Goal: Use online tool/utility: Utilize a website feature to perform a specific function

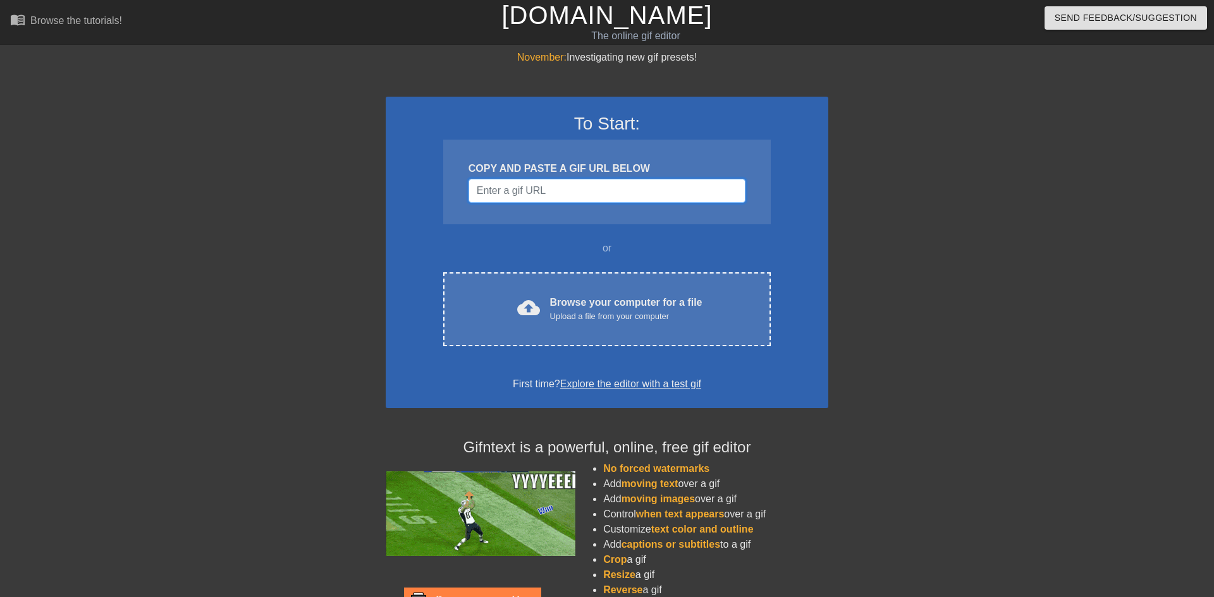
click at [611, 198] on input "Username" at bounding box center [606, 191] width 277 height 24
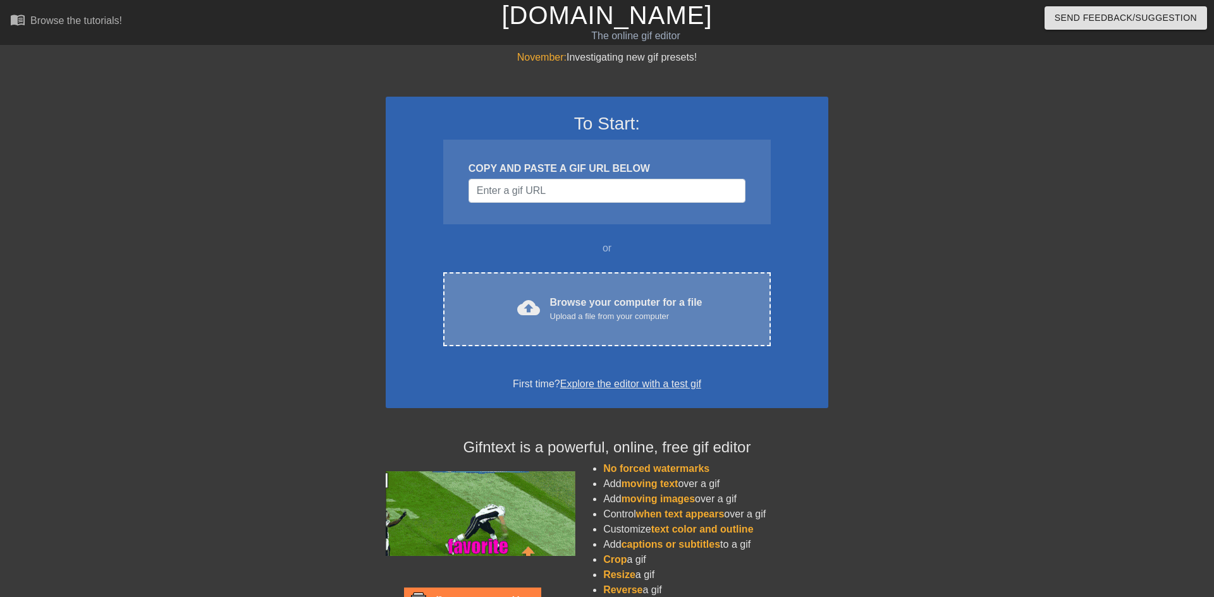
click at [566, 295] on div "Browse your computer for a file Upload a file from your computer" at bounding box center [626, 309] width 152 height 28
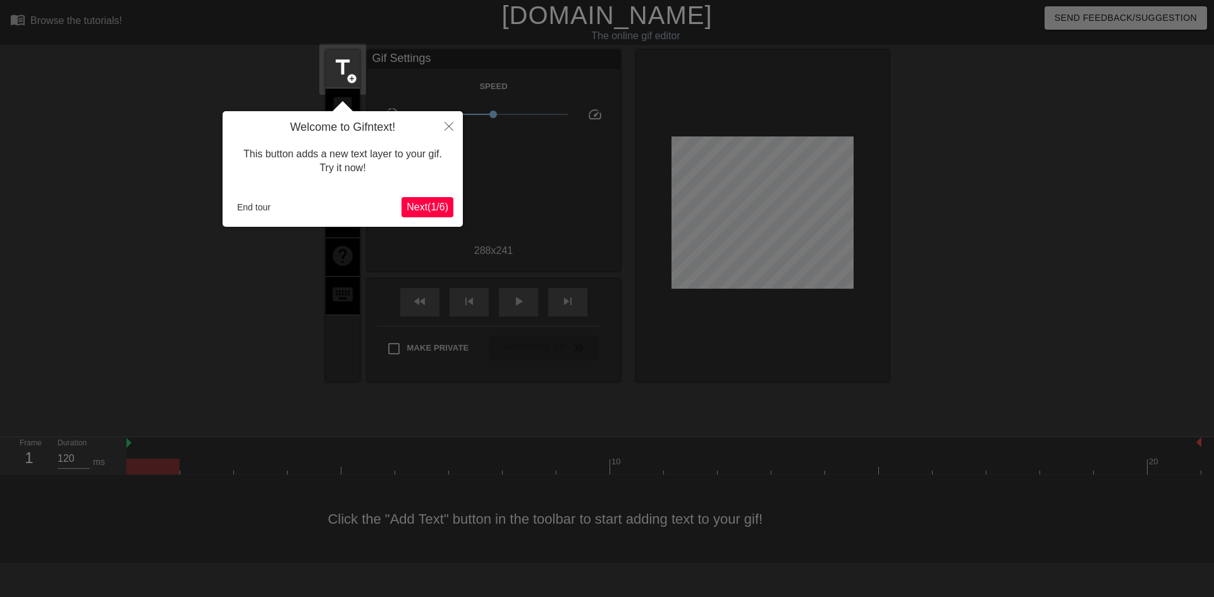
click at [434, 202] on span "Next ( 1 / 6 )" at bounding box center [428, 207] width 42 height 11
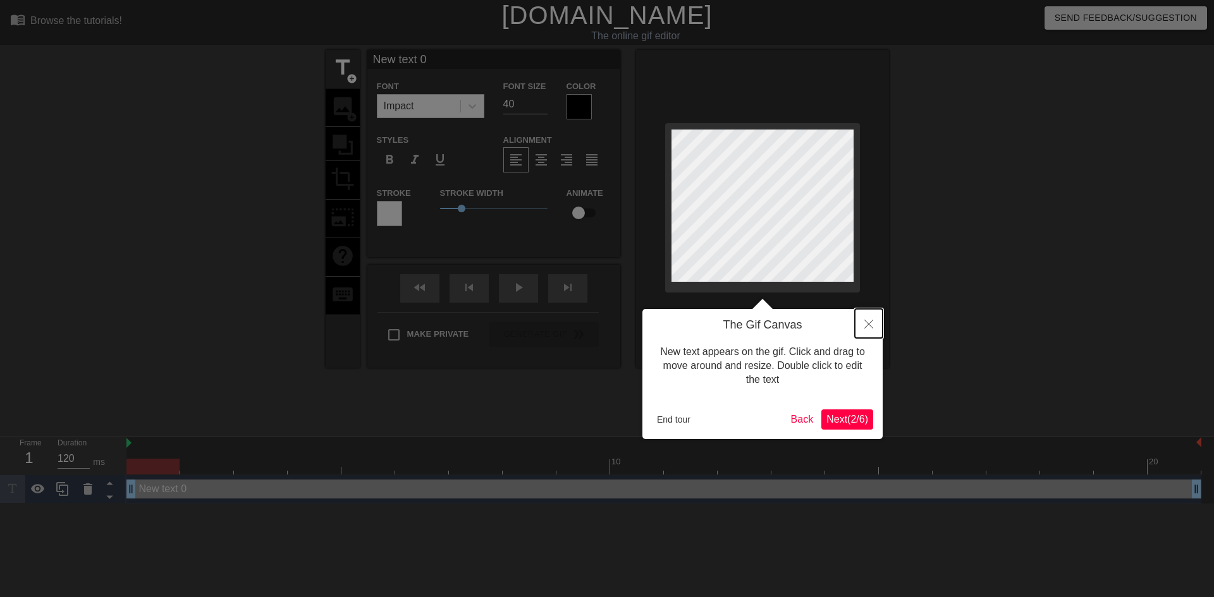
click at [862, 323] on button "Close" at bounding box center [869, 323] width 28 height 29
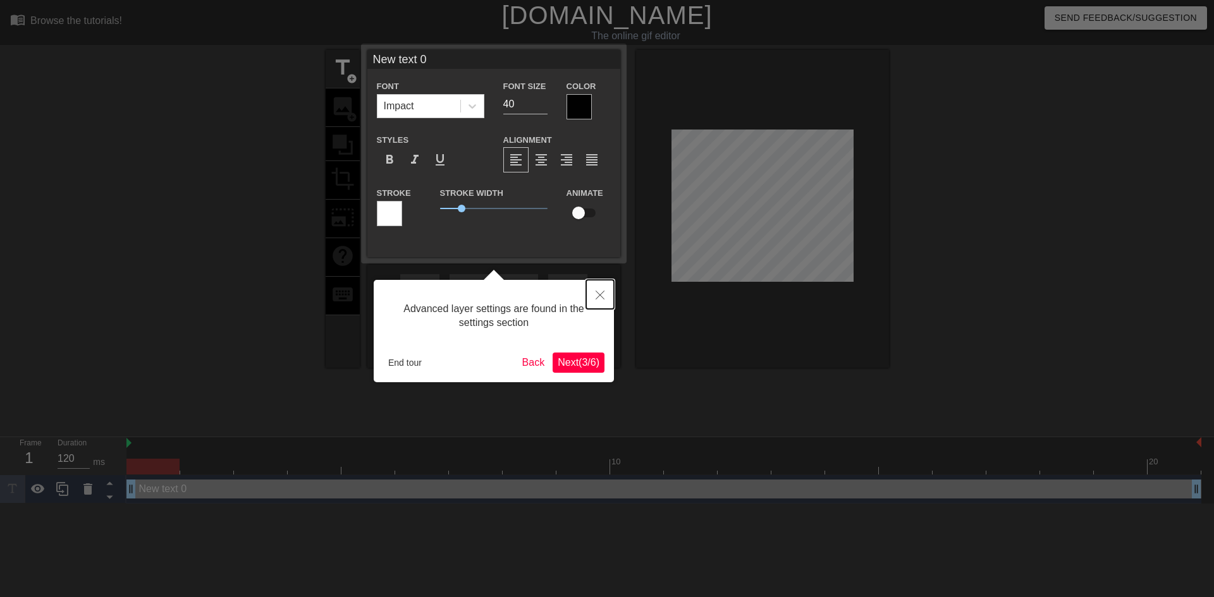
click at [600, 299] on icon "Close" at bounding box center [600, 295] width 9 height 9
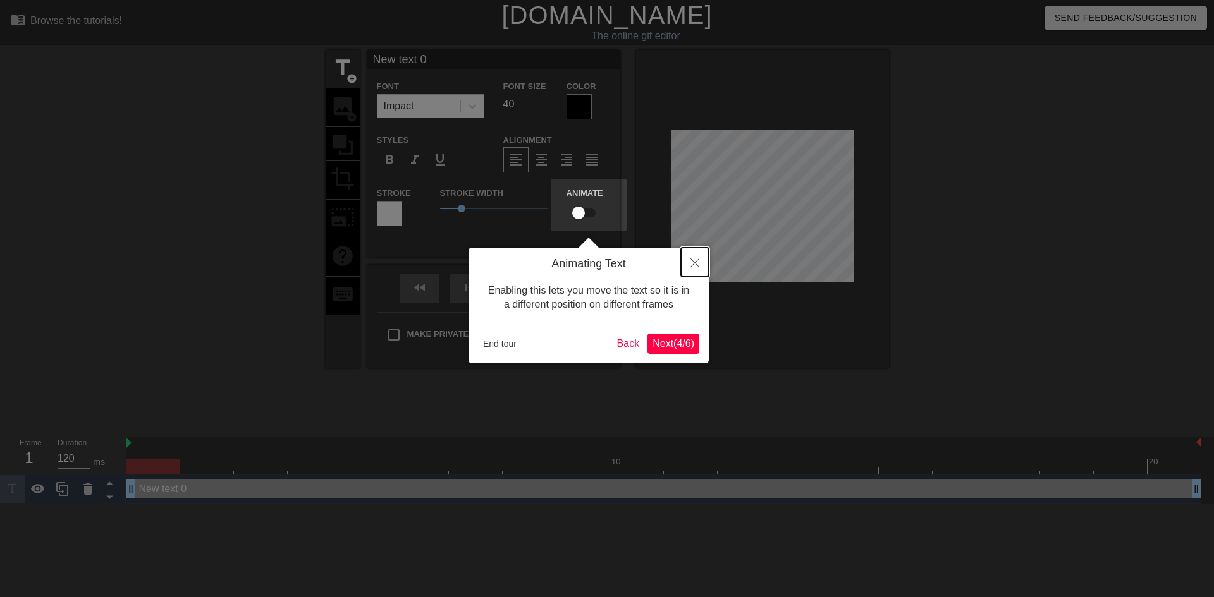
click at [689, 256] on button "Close" at bounding box center [695, 262] width 28 height 29
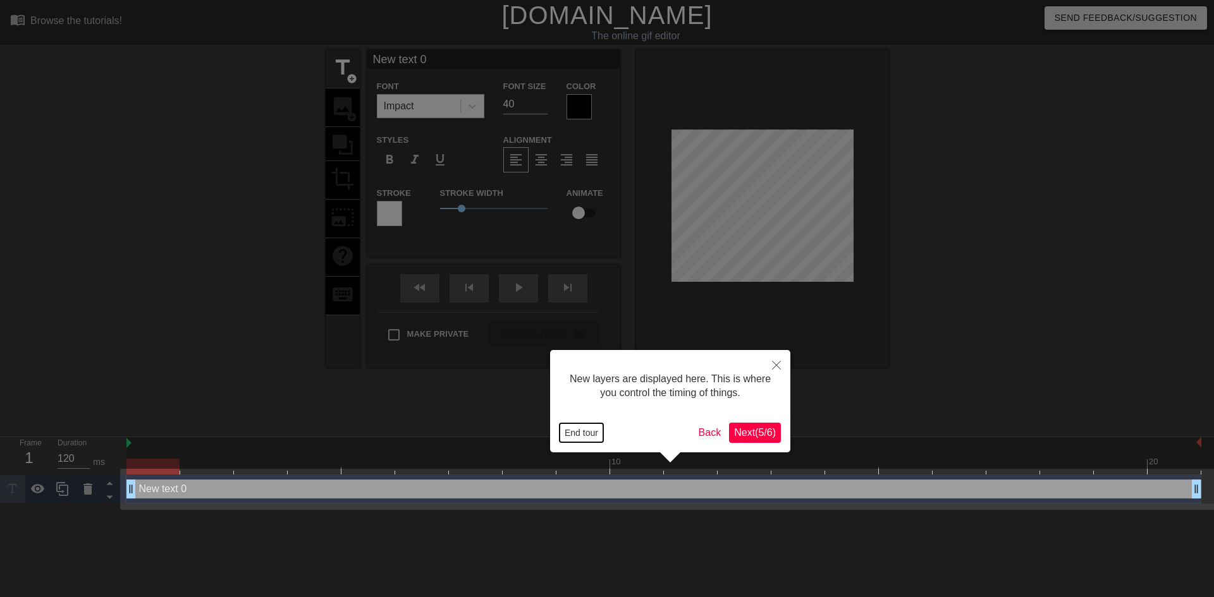
click at [578, 433] on button "End tour" at bounding box center [581, 433] width 44 height 19
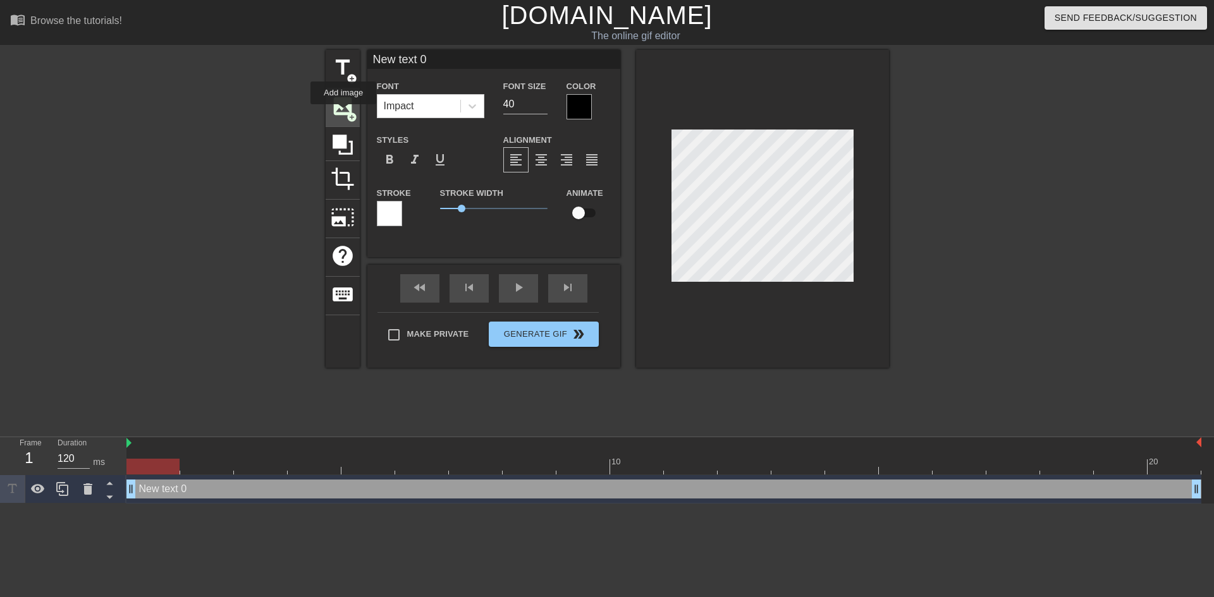
click at [343, 113] on span "image" at bounding box center [343, 106] width 24 height 24
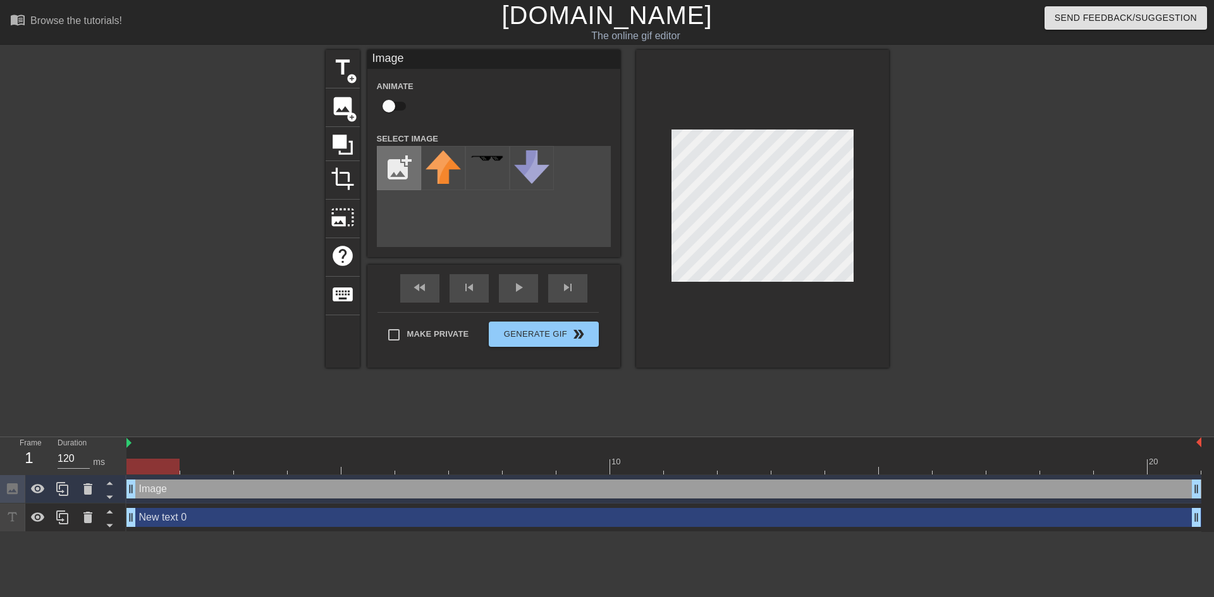
click at [396, 183] on input "file" at bounding box center [398, 168] width 43 height 43
type input "C:\fakepath\download-20.png"
click at [438, 172] on div at bounding box center [443, 168] width 44 height 44
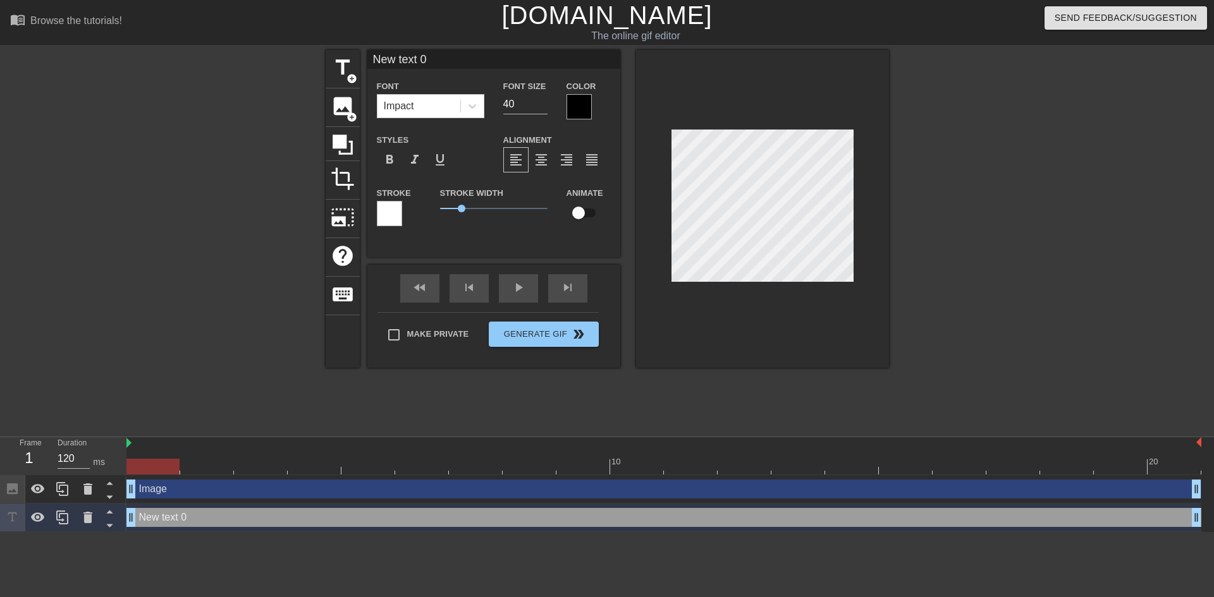
scroll to position [0, 3]
click at [905, 238] on div "title add_circle image add_circle crop photo_size_select_large help keyboard Ne…" at bounding box center [607, 239] width 1214 height 379
click at [625, 270] on div "title add_circle image add_circle crop photo_size_select_large help keyboard Fo…" at bounding box center [607, 209] width 563 height 318
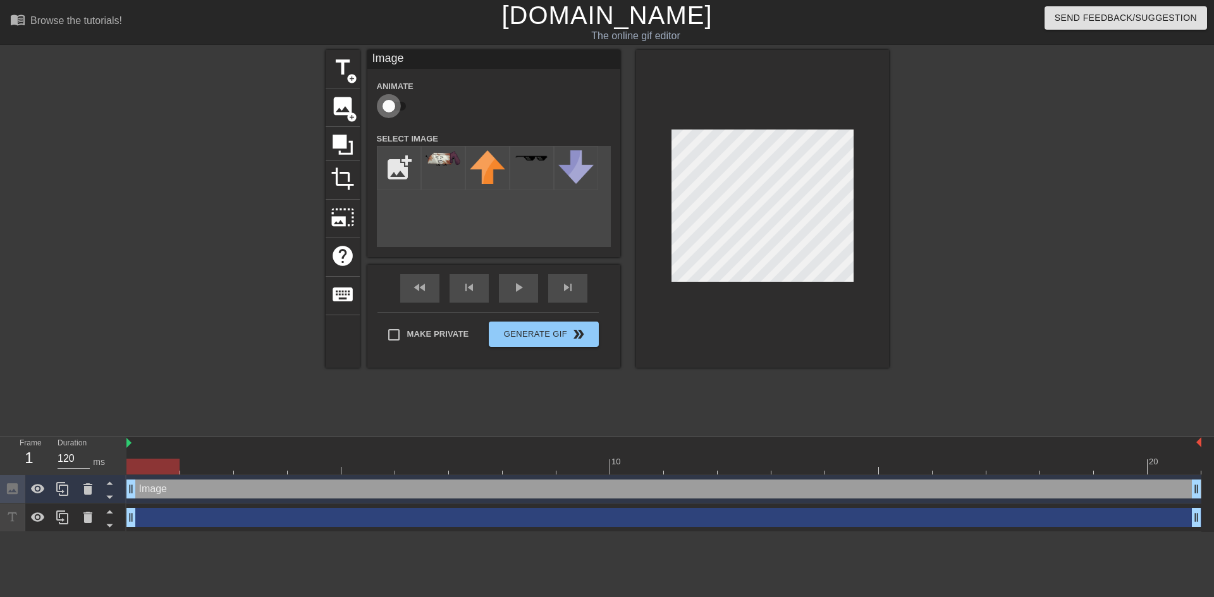
drag, startPoint x: 388, startPoint y: 107, endPoint x: 410, endPoint y: 101, distance: 22.8
click at [410, 101] on input "checkbox" at bounding box center [389, 106] width 72 height 24
checkbox input "true"
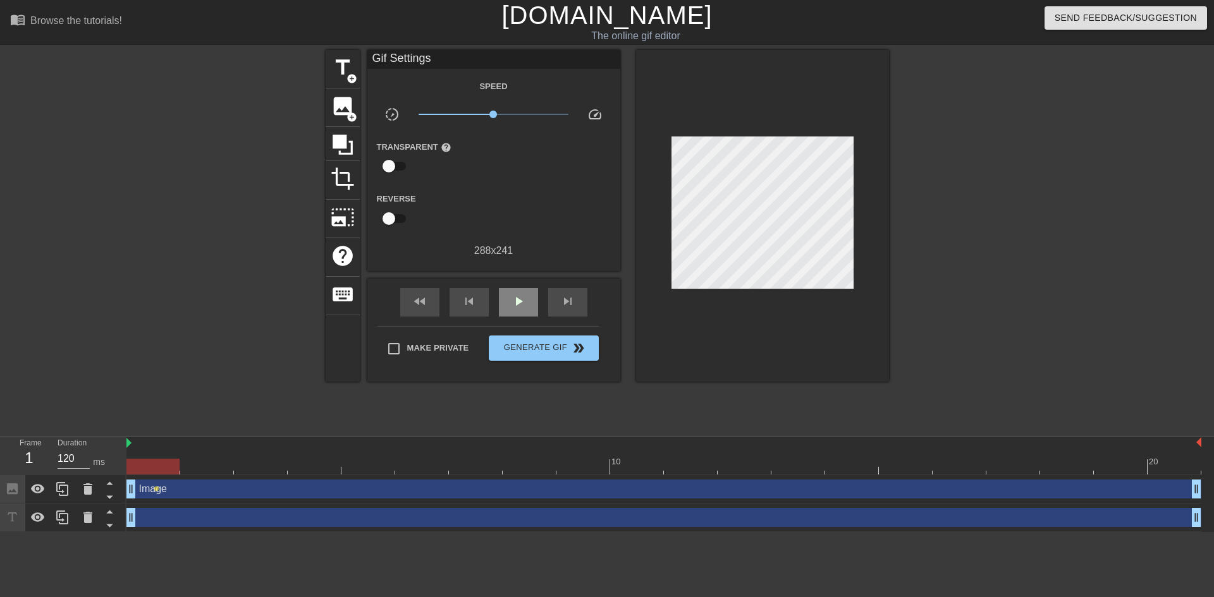
click at [508, 284] on div "fast_rewind skip_previous play_arrow skip_next" at bounding box center [494, 302] width 206 height 47
click at [511, 305] on span "play_arrow" at bounding box center [518, 301] width 15 height 15
click at [511, 305] on span "pause" at bounding box center [518, 301] width 15 height 15
click at [511, 305] on span "play_arrow" at bounding box center [518, 301] width 15 height 15
click at [523, 306] on span "pause" at bounding box center [518, 301] width 15 height 15
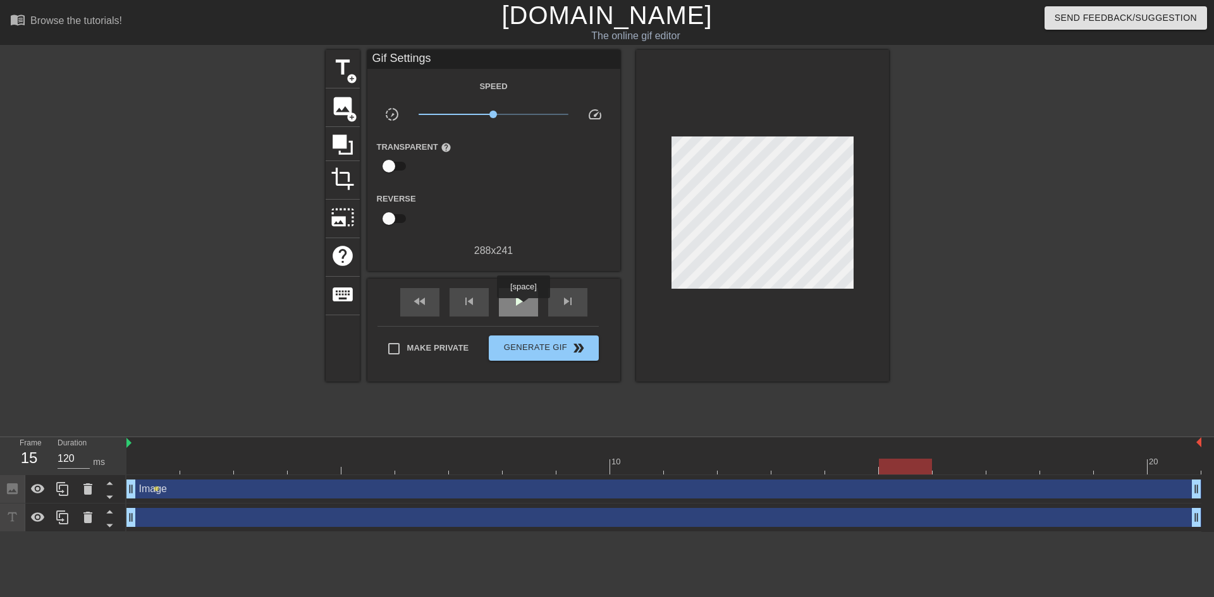
click at [523, 307] on span "play_arrow" at bounding box center [518, 301] width 15 height 15
click at [523, 307] on span "pause" at bounding box center [518, 301] width 15 height 15
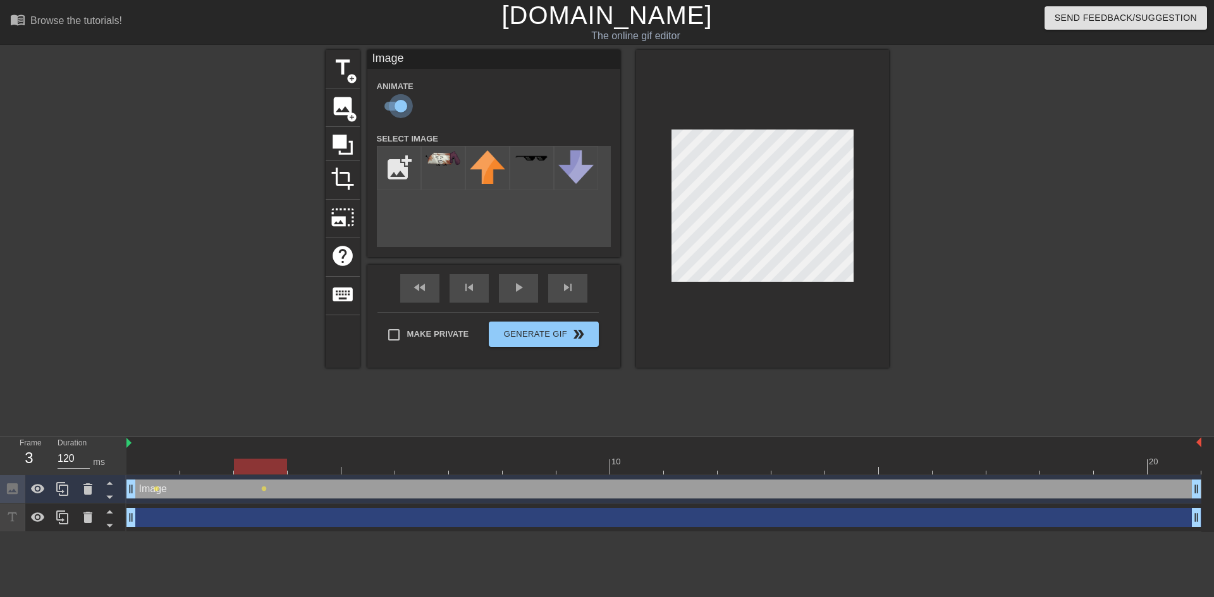
click at [397, 115] on input "checkbox" at bounding box center [401, 106] width 72 height 24
checkbox input "false"
click at [467, 294] on span "skip_previous" at bounding box center [469, 287] width 15 height 15
click at [61, 498] on div at bounding box center [62, 489] width 25 height 28
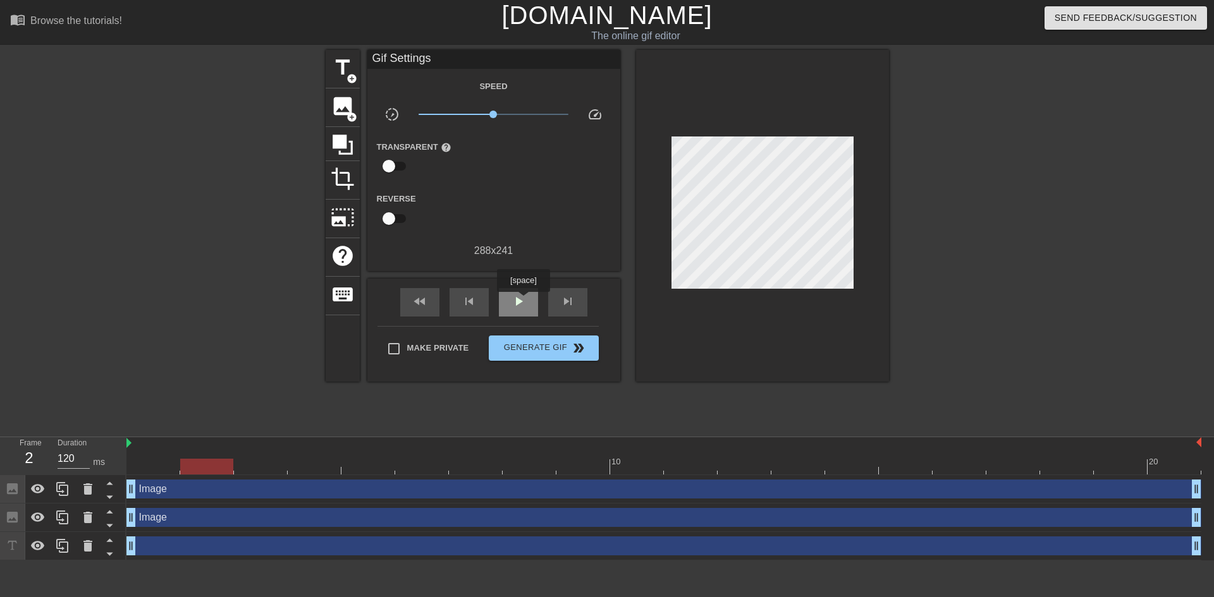
click at [523, 301] on div "play_arrow" at bounding box center [518, 302] width 39 height 28
click at [523, 301] on span "pause" at bounding box center [518, 301] width 15 height 15
click at [429, 312] on div "fast_rewind" at bounding box center [419, 302] width 39 height 28
click at [504, 301] on div "play_arrow" at bounding box center [518, 302] width 39 height 28
click at [504, 301] on div "pause" at bounding box center [518, 302] width 39 height 28
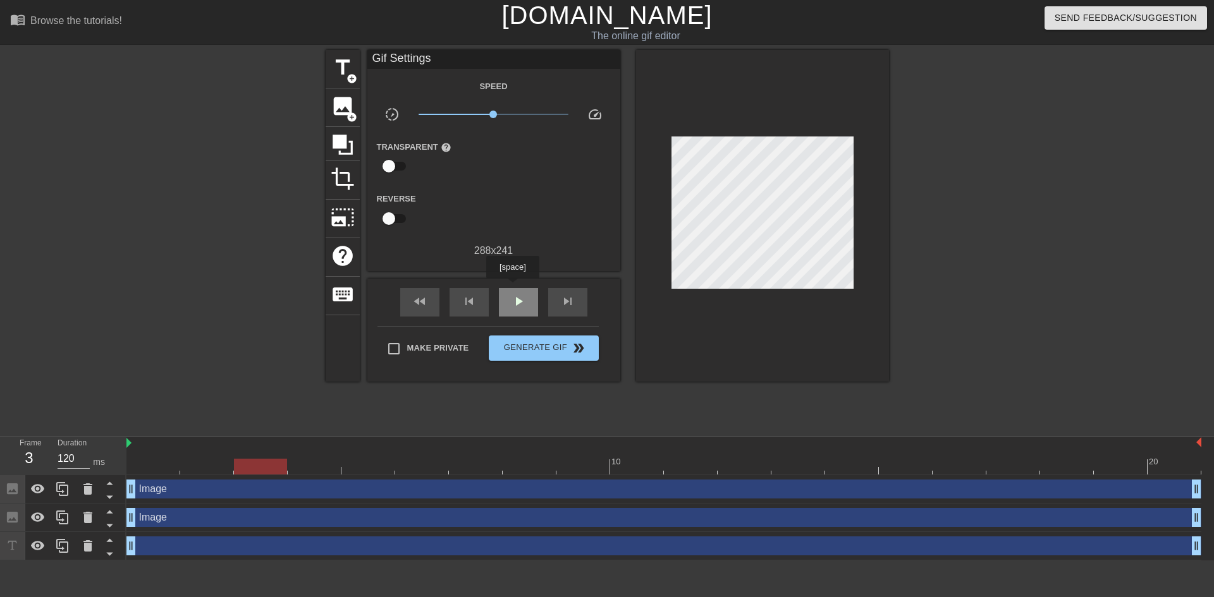
click at [513, 288] on div "play_arrow" at bounding box center [518, 302] width 39 height 28
click at [518, 298] on span "pause" at bounding box center [518, 301] width 15 height 15
click at [518, 298] on span "play_arrow" at bounding box center [518, 301] width 15 height 15
click at [518, 298] on span "pause" at bounding box center [518, 301] width 15 height 15
click at [518, 298] on span "play_arrow" at bounding box center [518, 301] width 15 height 15
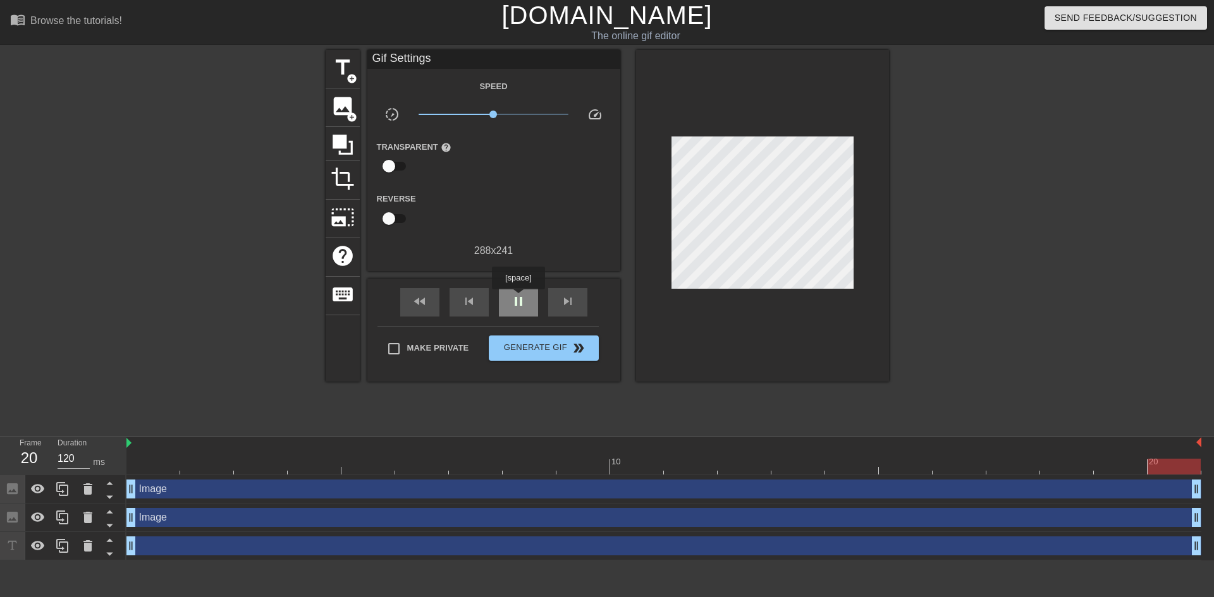
click at [518, 298] on span "pause" at bounding box center [518, 301] width 15 height 15
click at [518, 298] on span "play_arrow" at bounding box center [518, 301] width 15 height 15
click at [518, 298] on span "pause" at bounding box center [518, 301] width 15 height 15
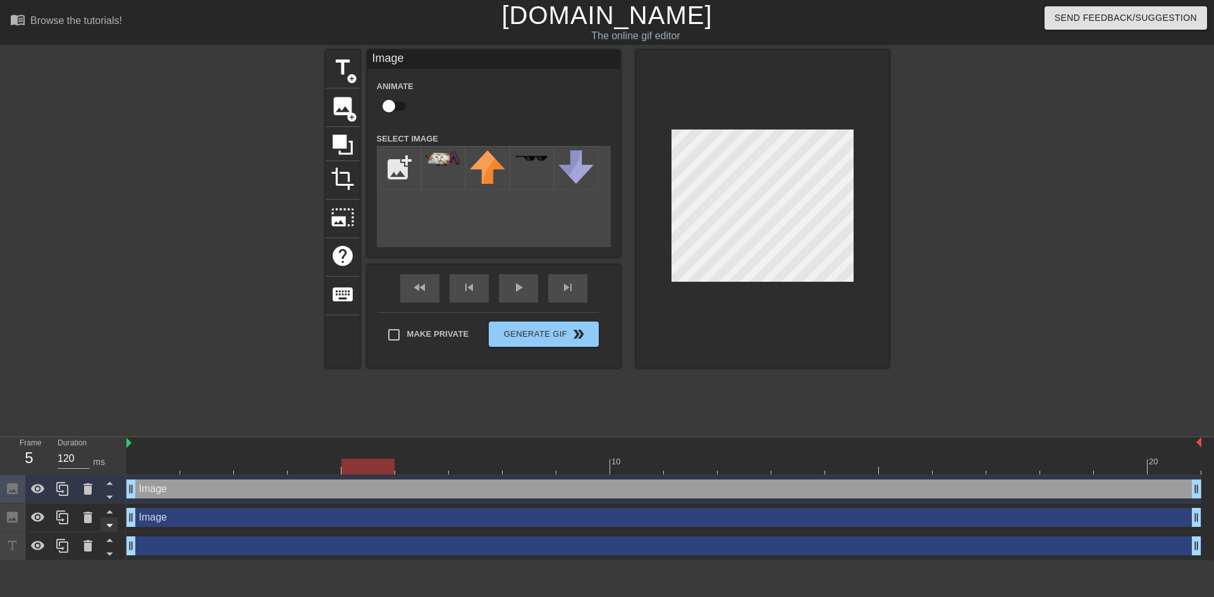
click at [111, 527] on icon at bounding box center [110, 526] width 16 height 16
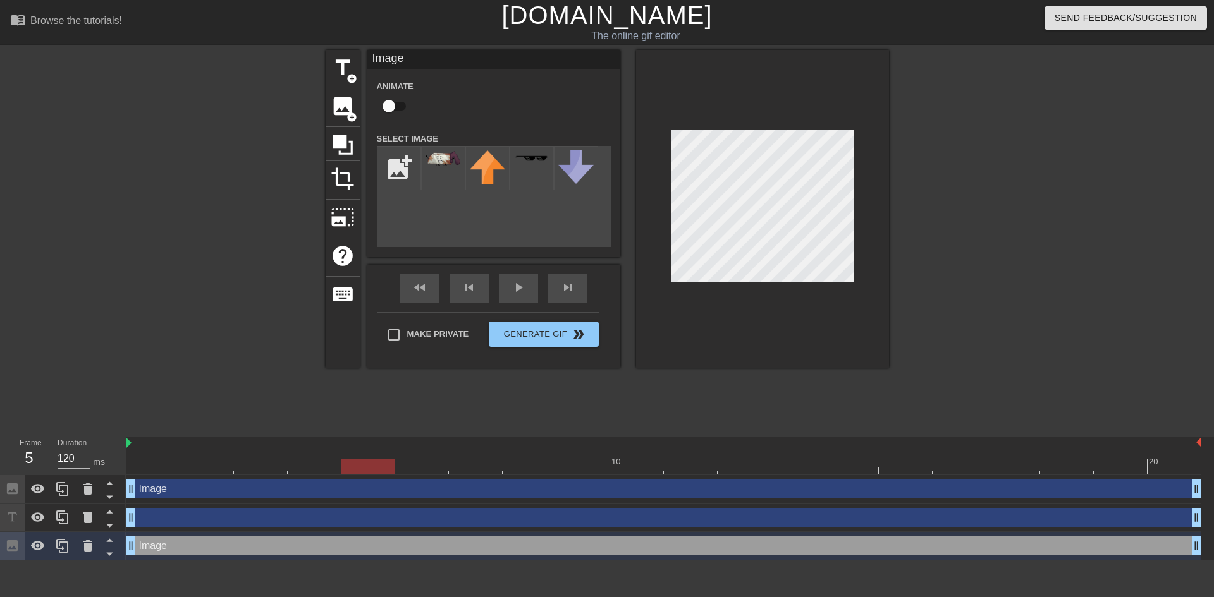
click at [111, 527] on icon at bounding box center [110, 526] width 16 height 16
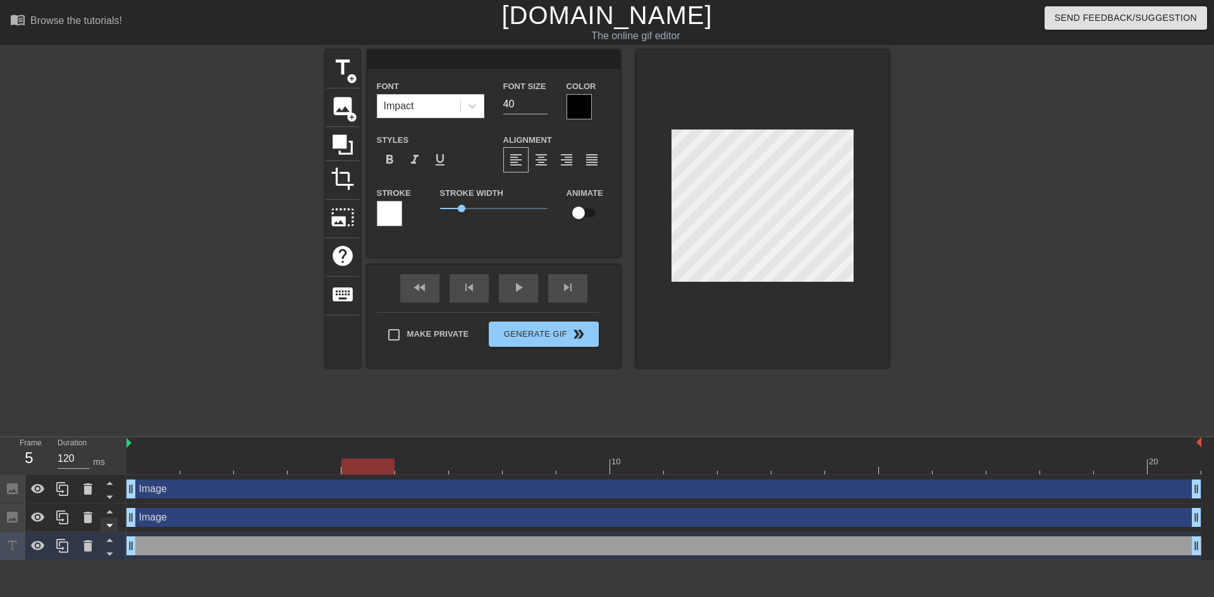
click at [111, 526] on icon at bounding box center [110, 526] width 16 height 16
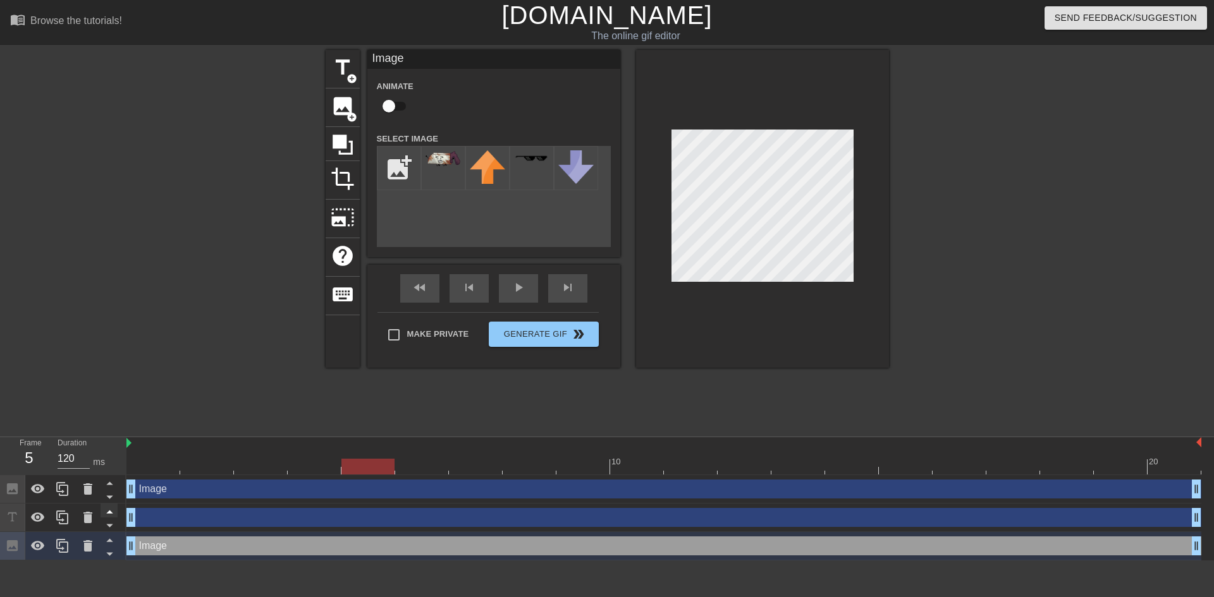
click at [111, 507] on icon at bounding box center [110, 512] width 16 height 16
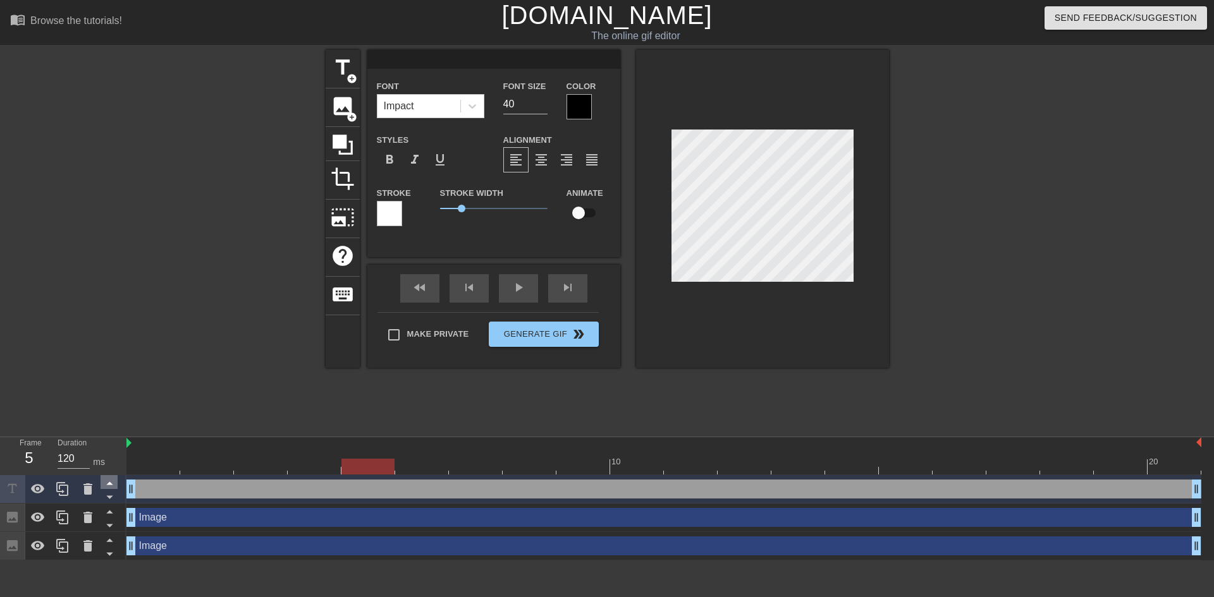
click at [111, 507] on icon at bounding box center [110, 512] width 16 height 16
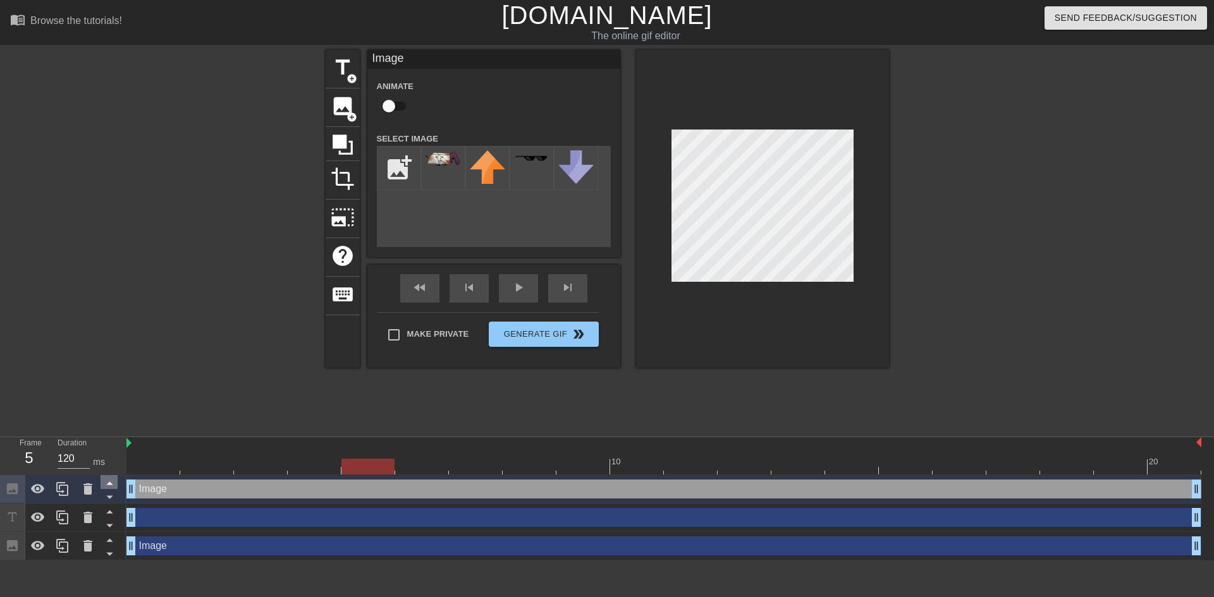
click at [115, 484] on icon at bounding box center [110, 483] width 16 height 16
click at [348, 217] on span "photo_size_select_large" at bounding box center [343, 217] width 24 height 24
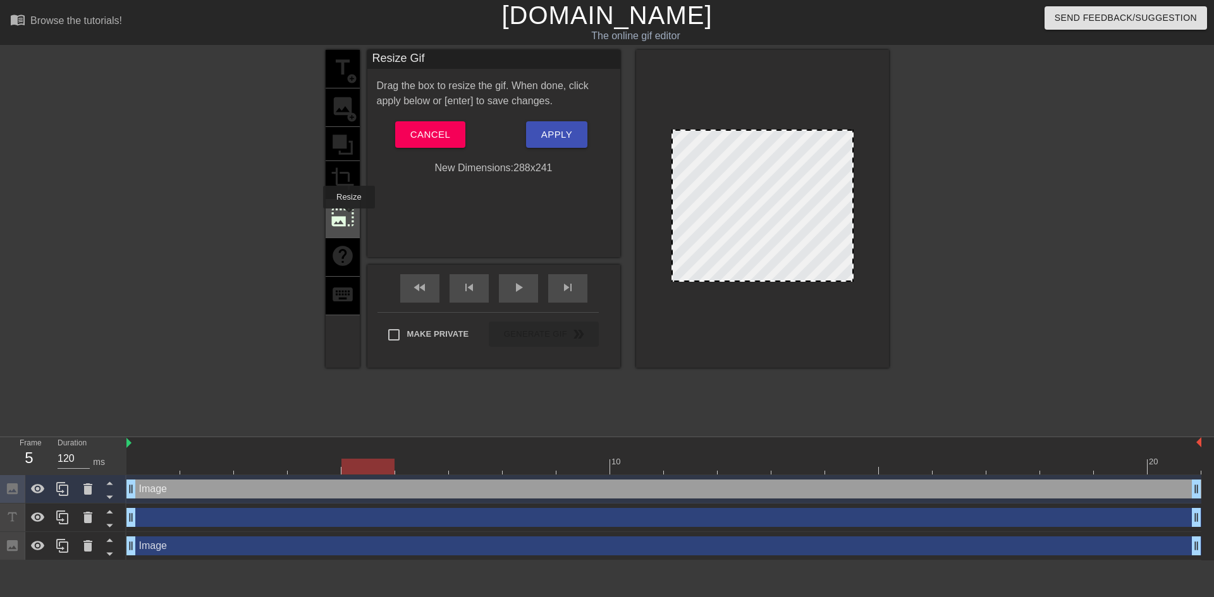
click at [348, 217] on span "photo_size_select_large" at bounding box center [343, 217] width 24 height 24
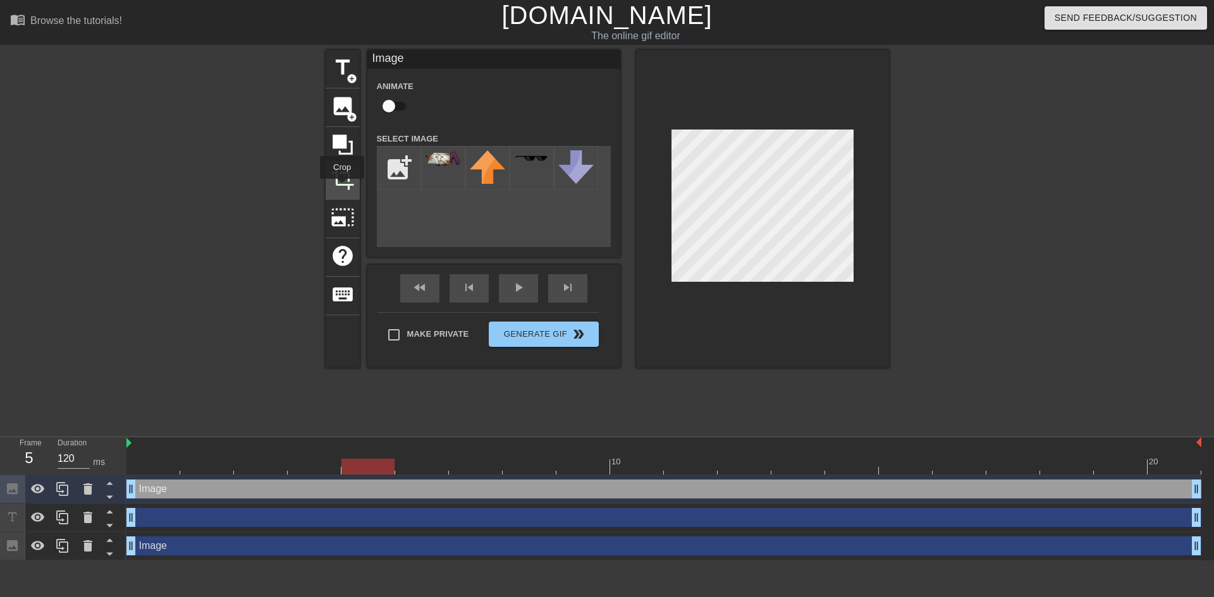
click at [341, 188] on span "crop" at bounding box center [343, 179] width 24 height 24
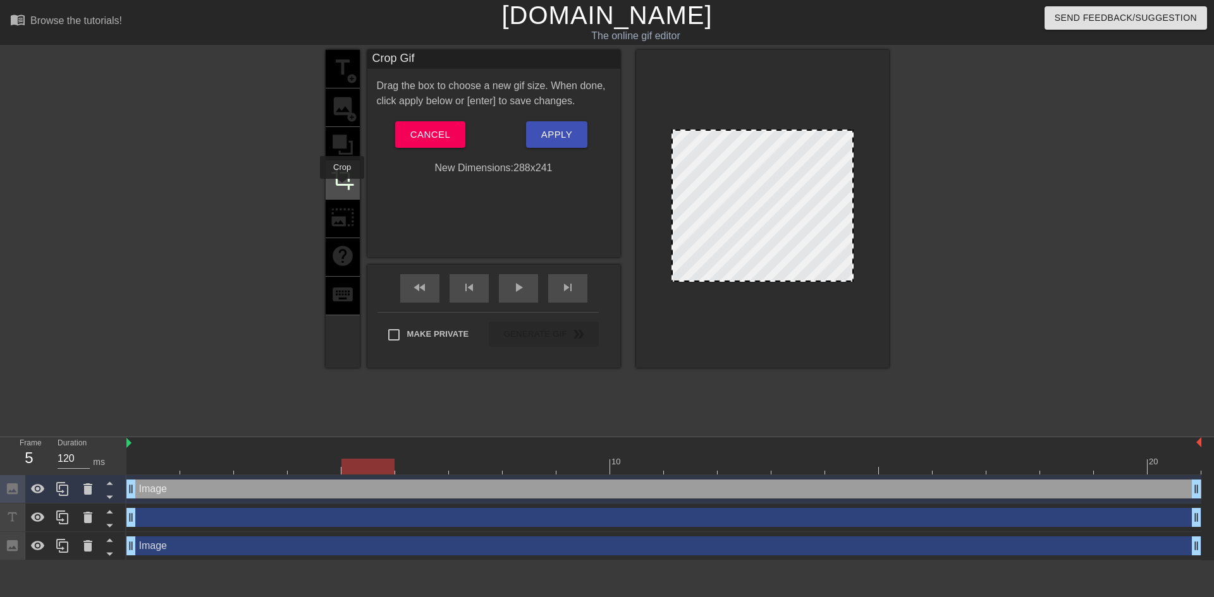
click at [341, 188] on span "crop" at bounding box center [343, 179] width 24 height 24
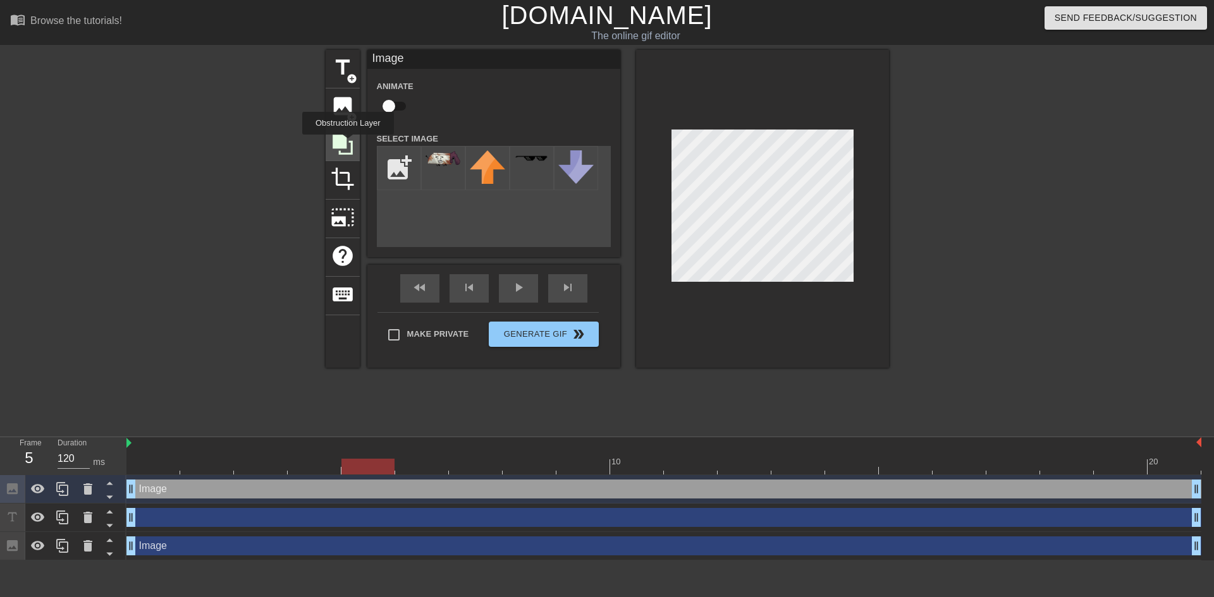
click at [347, 144] on icon at bounding box center [343, 145] width 24 height 24
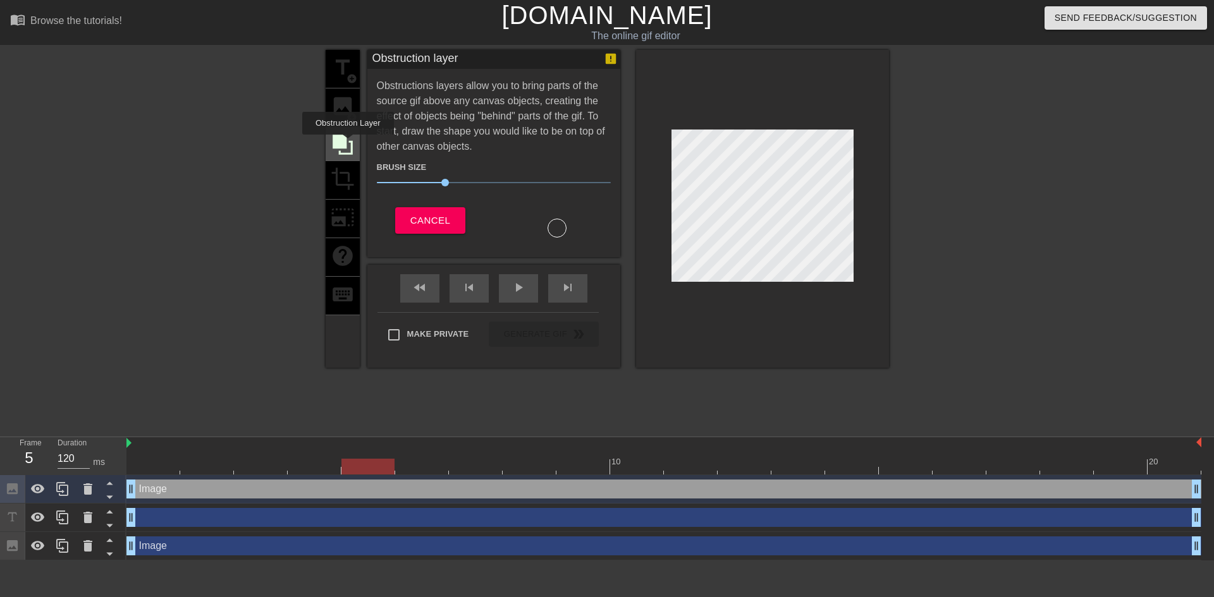
click at [347, 144] on icon at bounding box center [343, 145] width 24 height 24
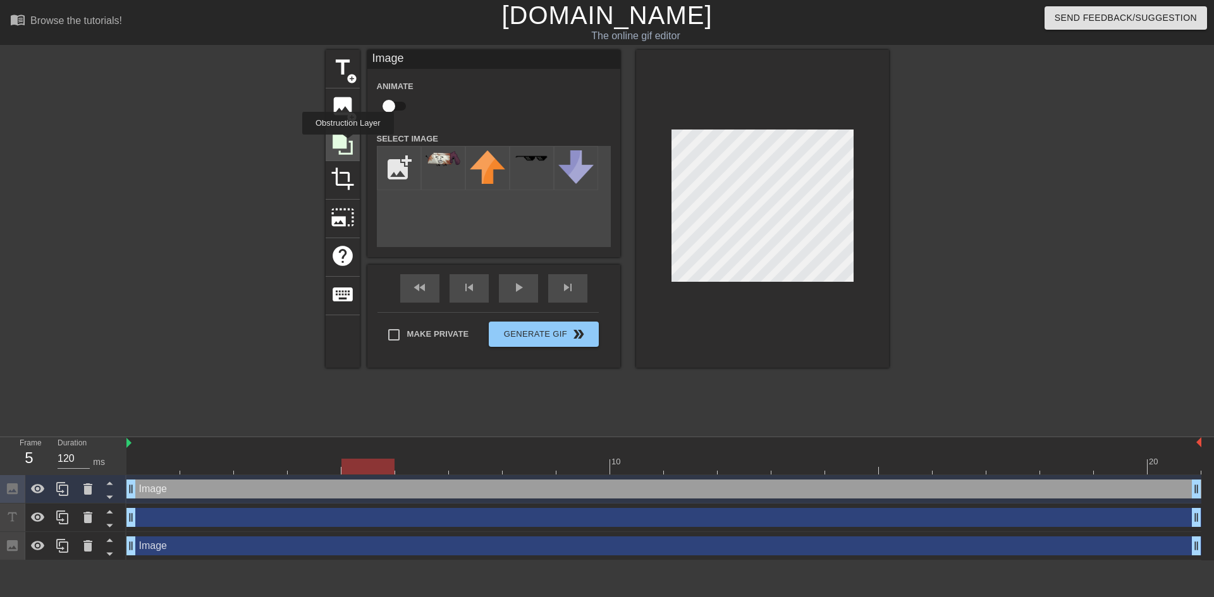
click at [347, 144] on icon at bounding box center [343, 145] width 24 height 24
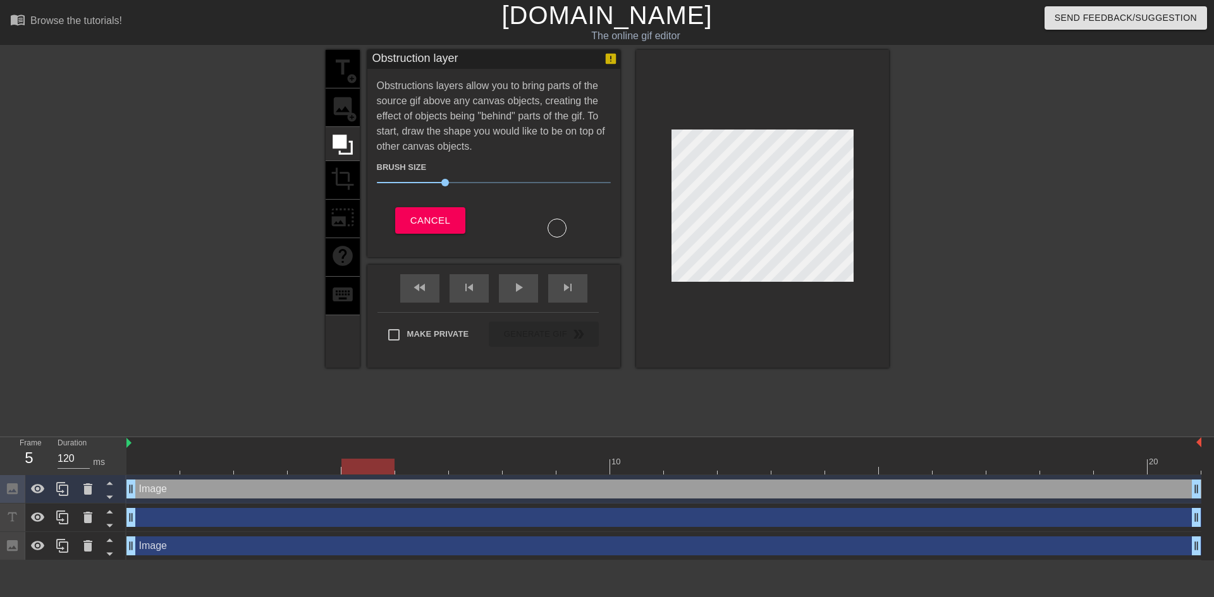
click at [331, 303] on div "title add_circle image add_circle crop photo_size_select_large help keyboard" at bounding box center [343, 209] width 34 height 318
click at [342, 142] on icon at bounding box center [343, 145] width 20 height 20
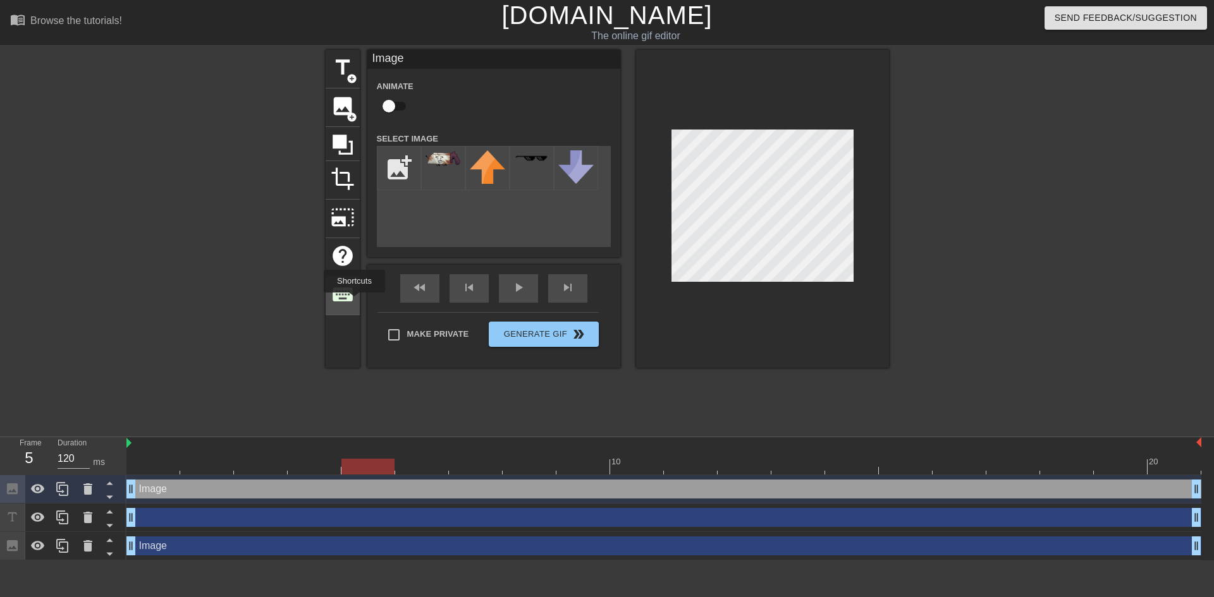
click at [355, 302] on div "keyboard" at bounding box center [343, 296] width 34 height 39
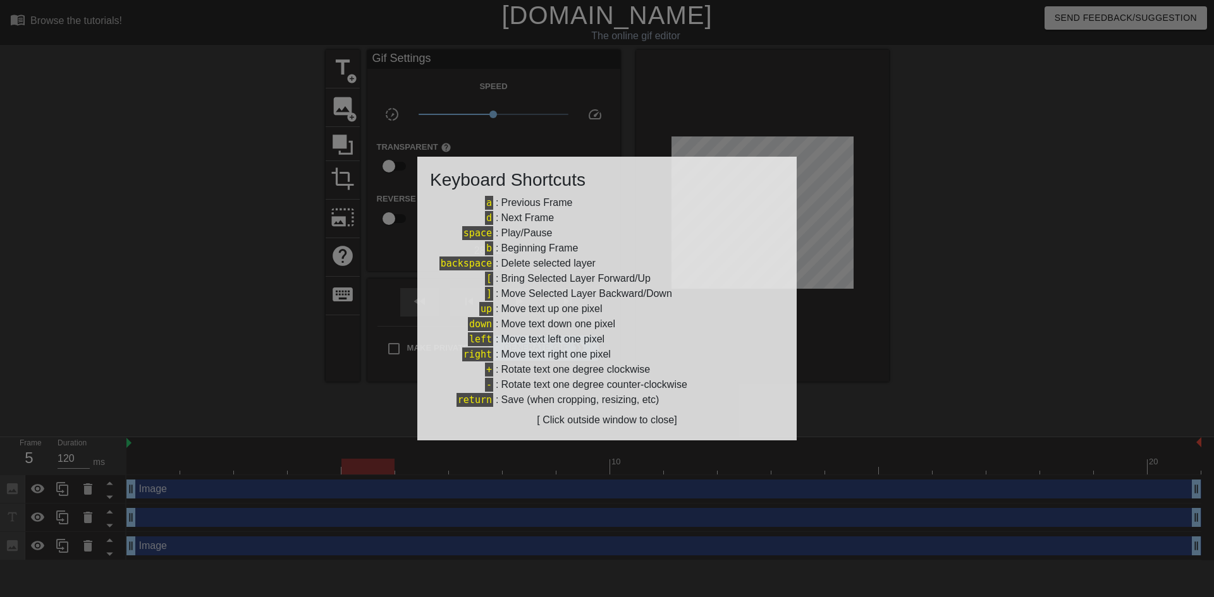
click at [345, 302] on div at bounding box center [607, 298] width 1214 height 597
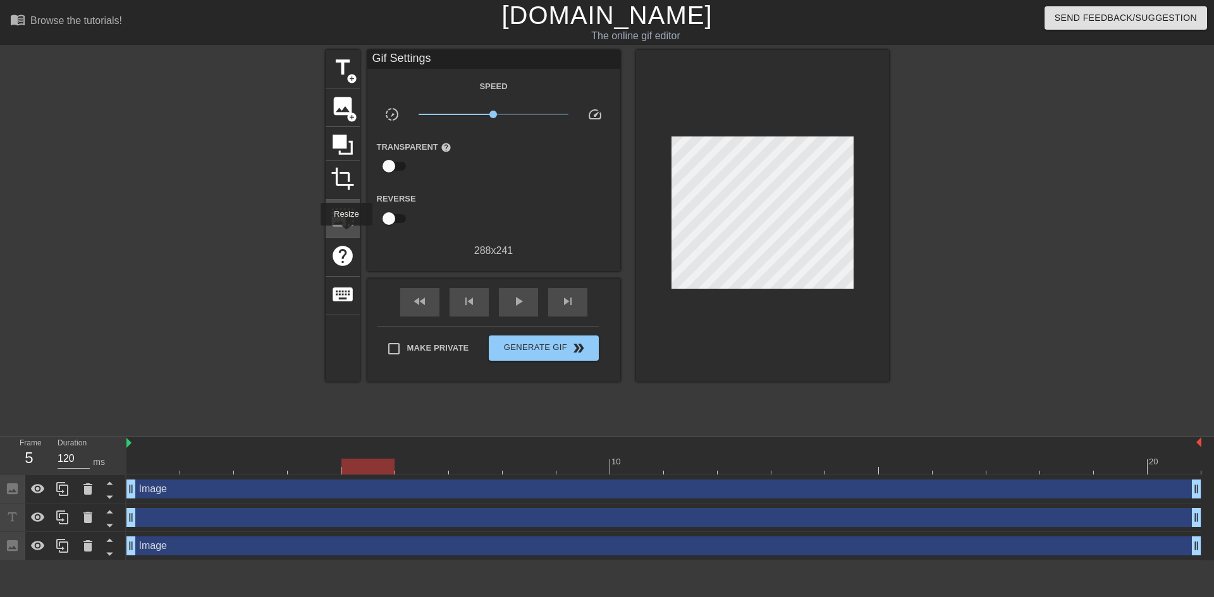
click at [346, 235] on div "photo_size_select_large" at bounding box center [343, 219] width 34 height 39
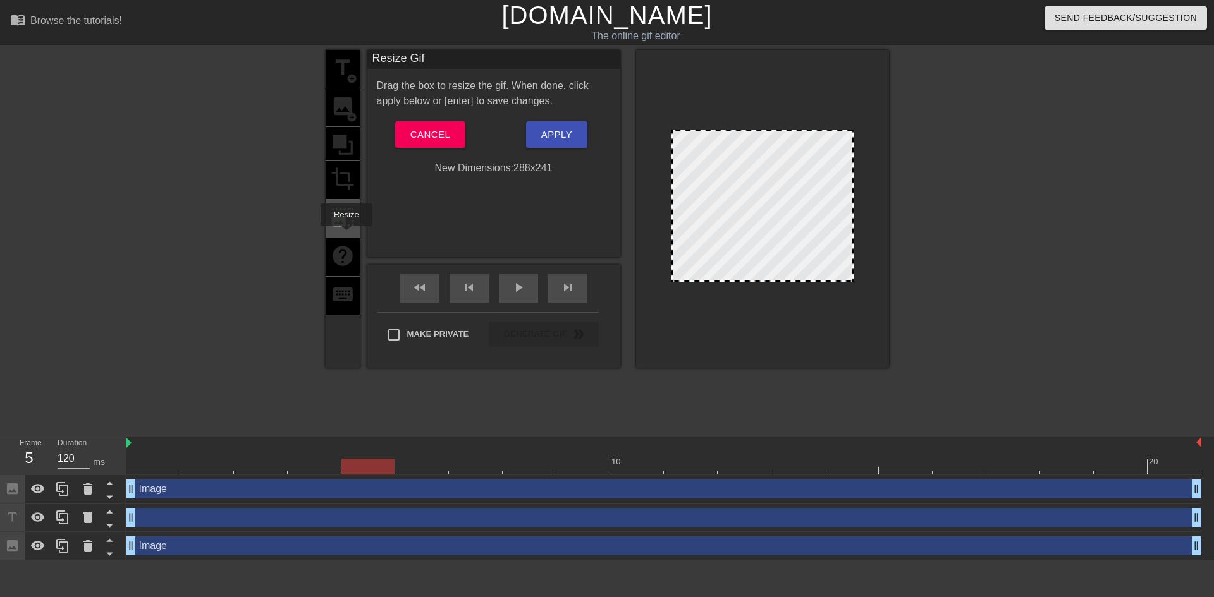
click at [346, 235] on div "photo_size_select_large" at bounding box center [343, 219] width 34 height 39
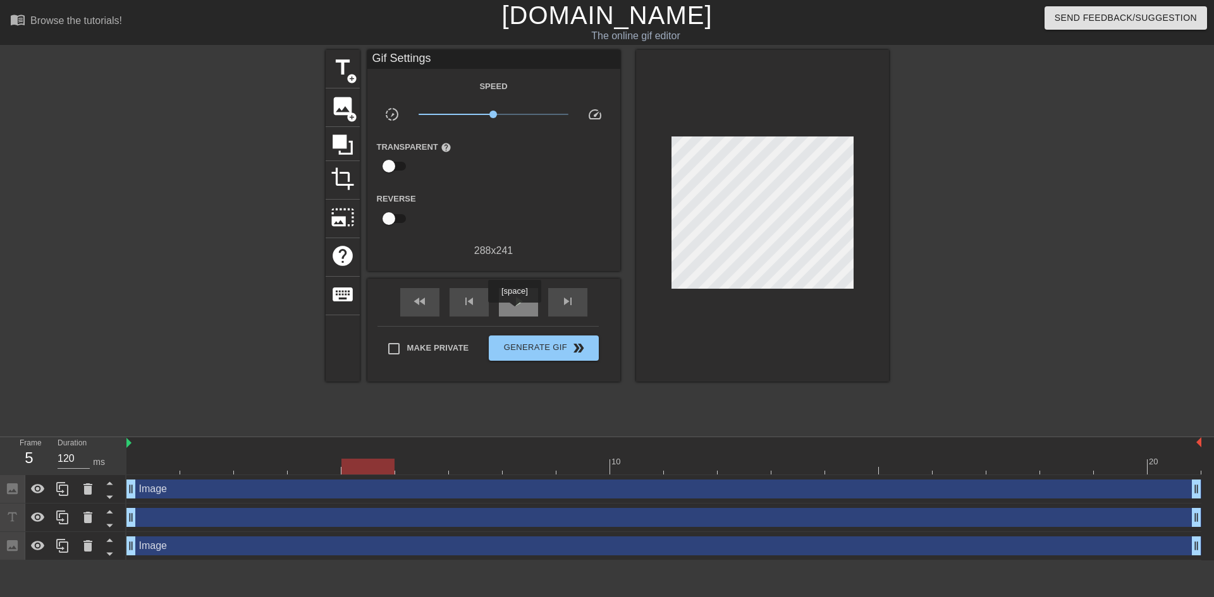
click at [515, 312] on div "play_arrow" at bounding box center [518, 302] width 39 height 28
click at [498, 255] on div "288 x 241" at bounding box center [493, 250] width 253 height 15
click at [387, 166] on input "checkbox" at bounding box center [389, 166] width 72 height 24
checkbox input "true"
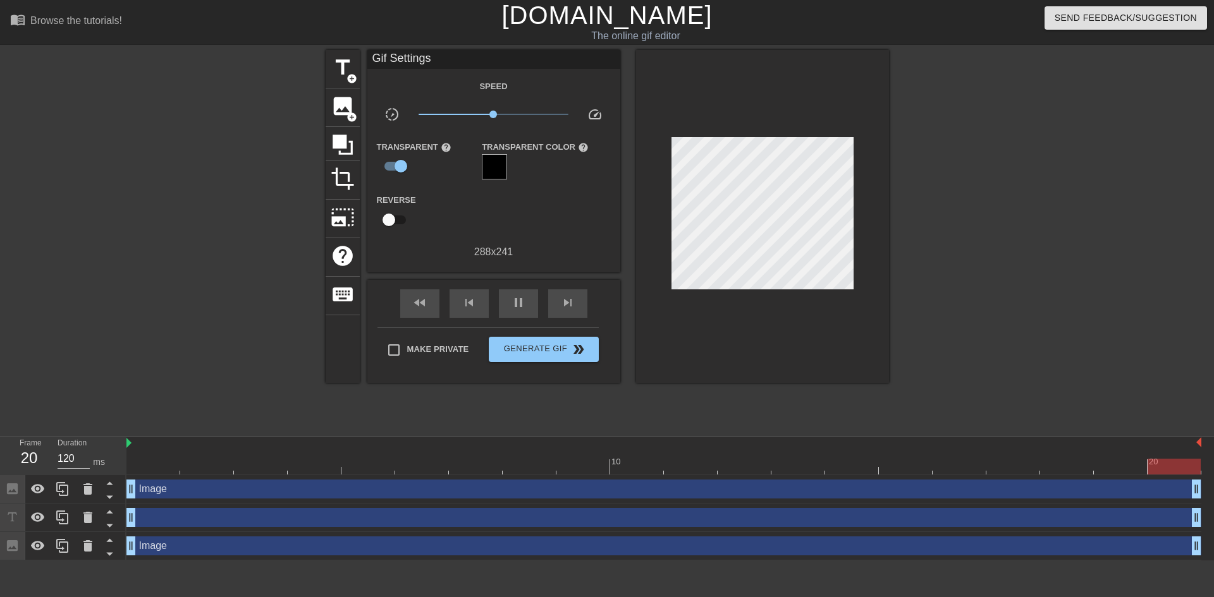
click at [487, 162] on div at bounding box center [494, 166] width 25 height 25
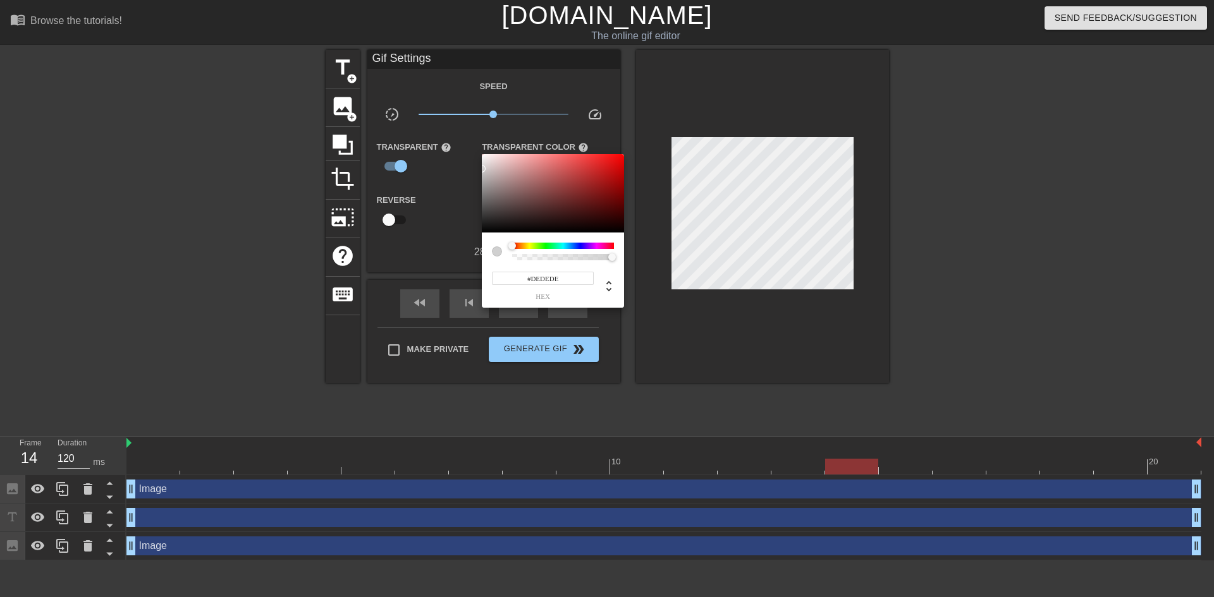
drag, startPoint x: 484, startPoint y: 178, endPoint x: 498, endPoint y: 227, distance: 51.4
click at [475, 164] on div "#DEDEDE hex" at bounding box center [607, 298] width 1214 height 597
type input "222"
type input "0"
drag, startPoint x: 613, startPoint y: 256, endPoint x: 508, endPoint y: 265, distance: 104.7
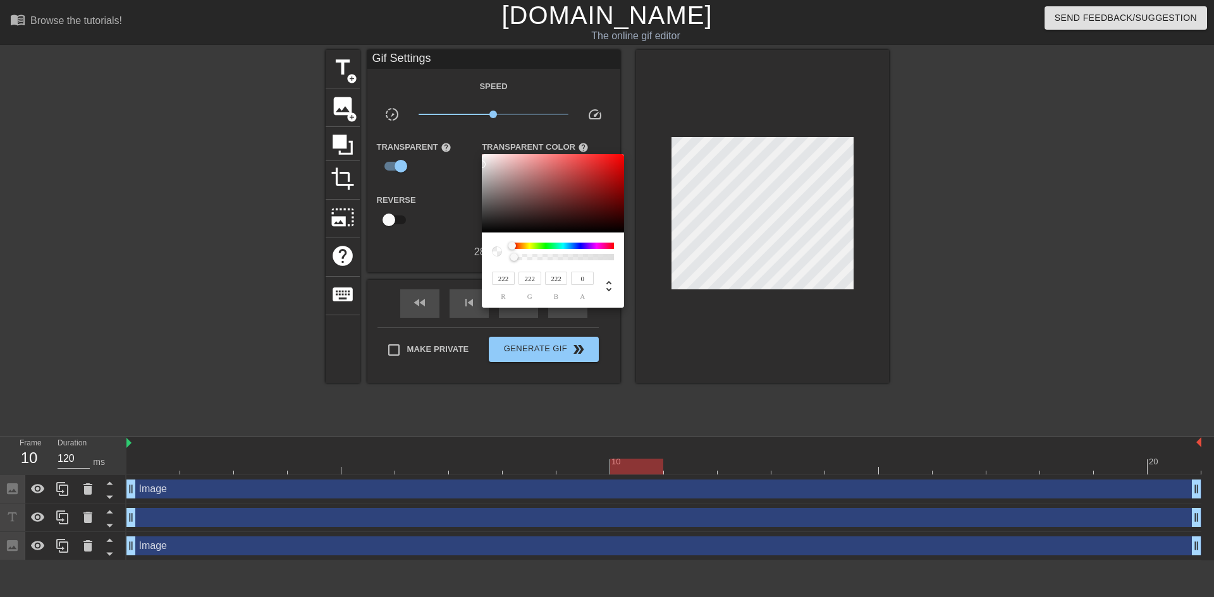
click at [505, 271] on div "222 r 222 g 222 b 0 a" at bounding box center [553, 270] width 142 height 75
drag, startPoint x: 707, startPoint y: 176, endPoint x: 713, endPoint y: 180, distance: 7.4
click at [714, 178] on div at bounding box center [607, 298] width 1214 height 597
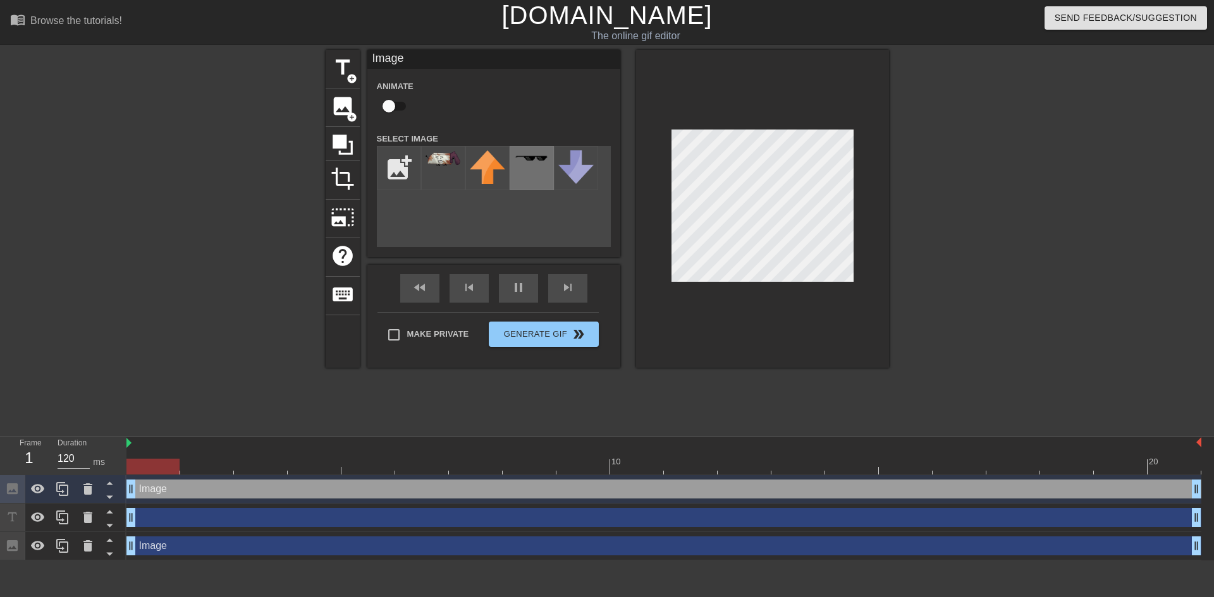
click at [549, 184] on div at bounding box center [532, 168] width 44 height 44
click at [429, 283] on div "title add_circle image add_circle crop photo_size_select_large help keyboard Im…" at bounding box center [607, 209] width 563 height 318
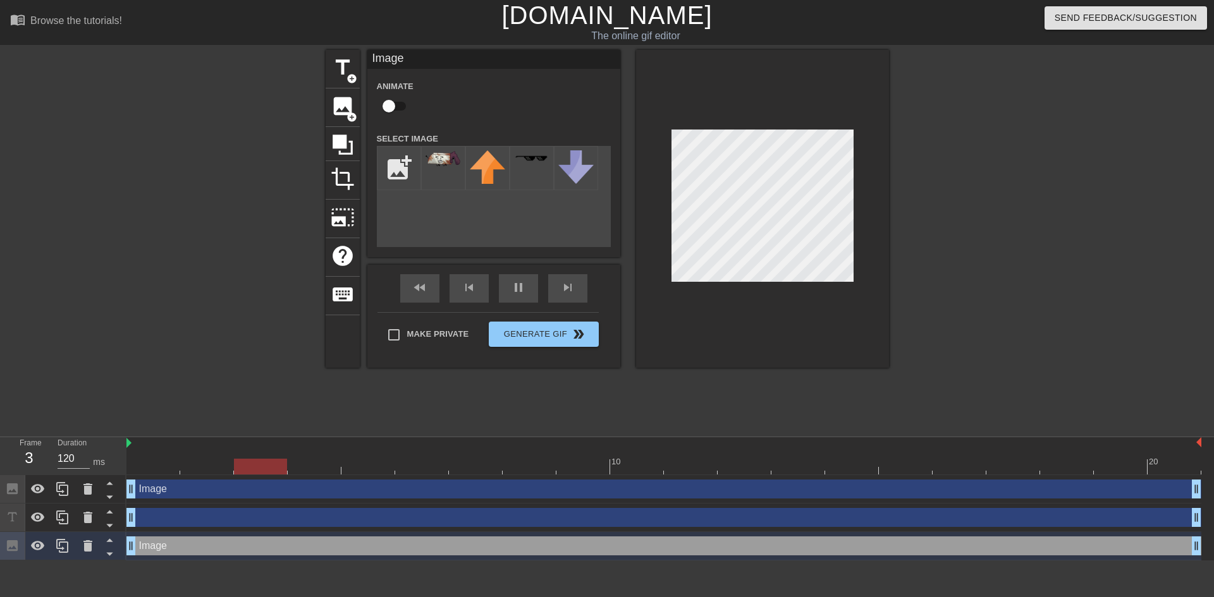
click at [390, 109] on input "checkbox" at bounding box center [389, 106] width 72 height 24
checkbox input "true"
click at [517, 285] on div "fast_rewind skip_previous pause skip_next" at bounding box center [494, 288] width 206 height 47
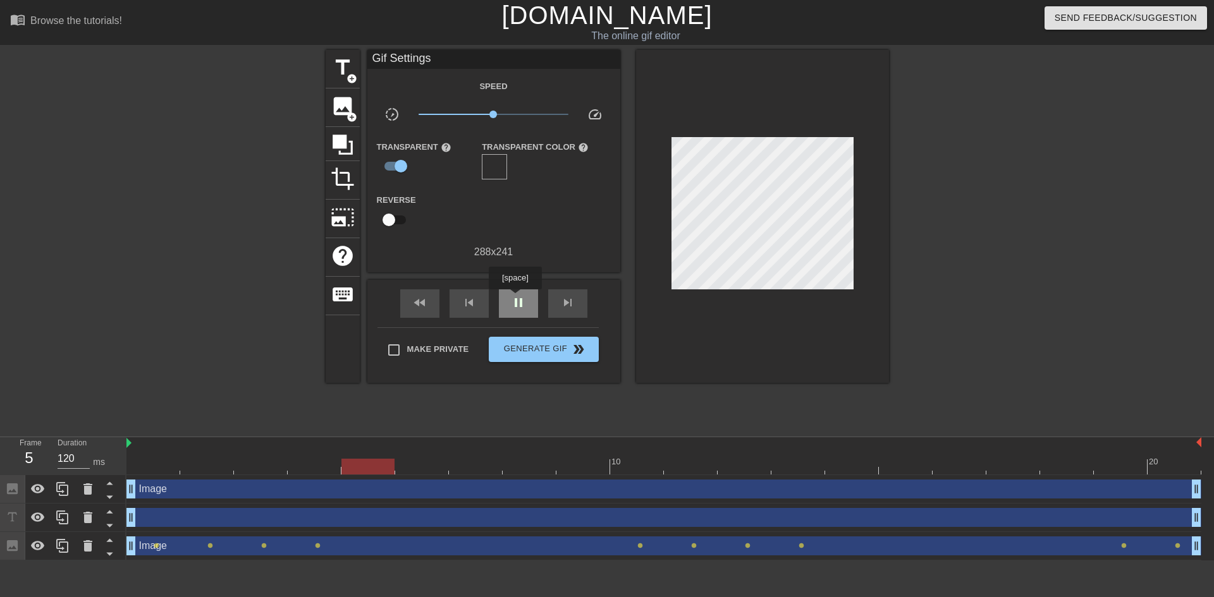
click at [515, 298] on span "pause" at bounding box center [518, 302] width 15 height 15
click at [515, 298] on span "play_arrow" at bounding box center [518, 302] width 15 height 15
drag, startPoint x: 492, startPoint y: 116, endPoint x: 460, endPoint y: 130, distance: 34.3
click at [460, 130] on div "Speed slow_motion_video x0.359 speed Transparent help Transparent Color help Re…" at bounding box center [494, 168] width 234 height 181
drag, startPoint x: 463, startPoint y: 113, endPoint x: 478, endPoint y: 113, distance: 15.2
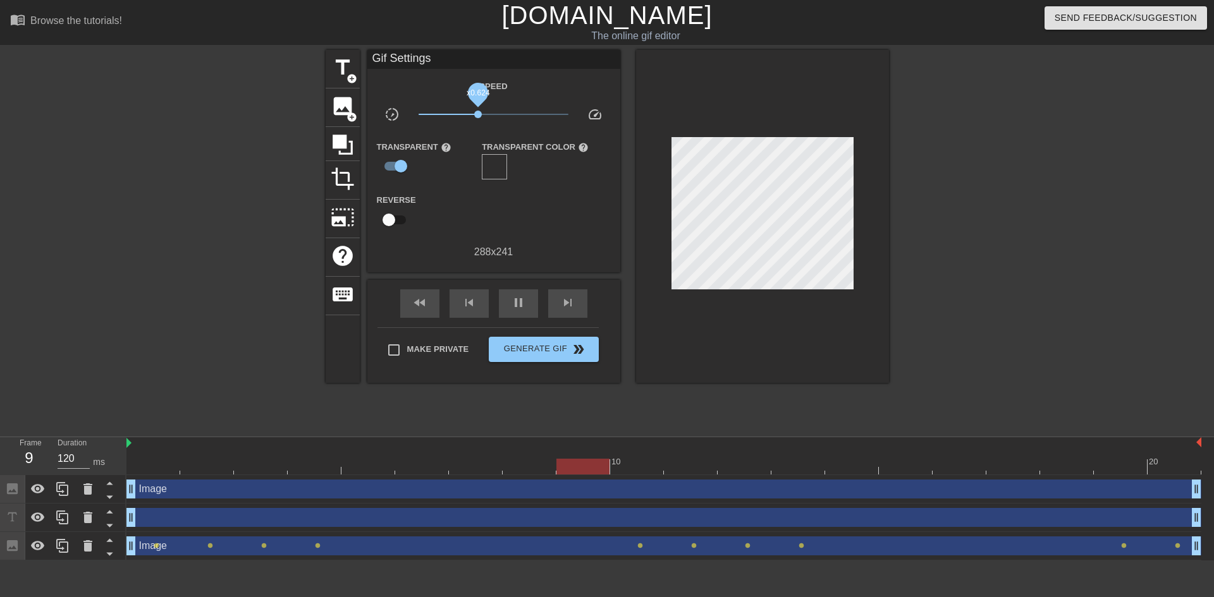
click at [478, 113] on span "x0.624" at bounding box center [478, 115] width 8 height 8
drag, startPoint x: 478, startPoint y: 113, endPoint x: 494, endPoint y: 116, distance: 16.7
click at [494, 116] on span "x1.04" at bounding box center [495, 115] width 8 height 8
click at [394, 112] on span "slow_motion_video" at bounding box center [391, 114] width 15 height 15
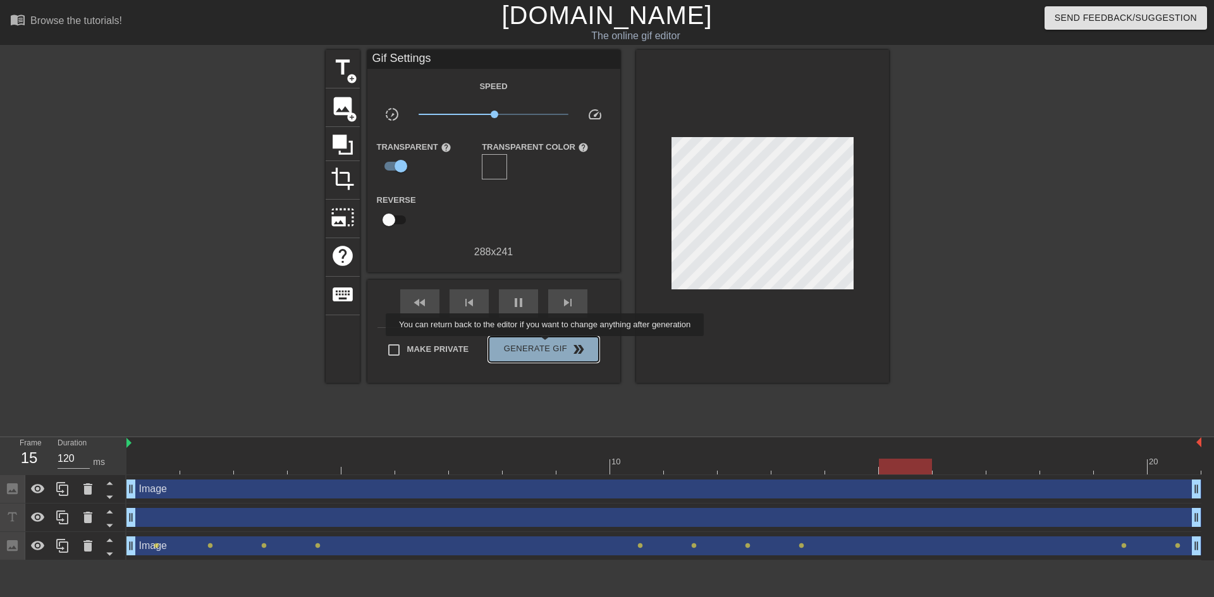
click at [542, 345] on span "Generate Gif double_arrow" at bounding box center [543, 349] width 99 height 15
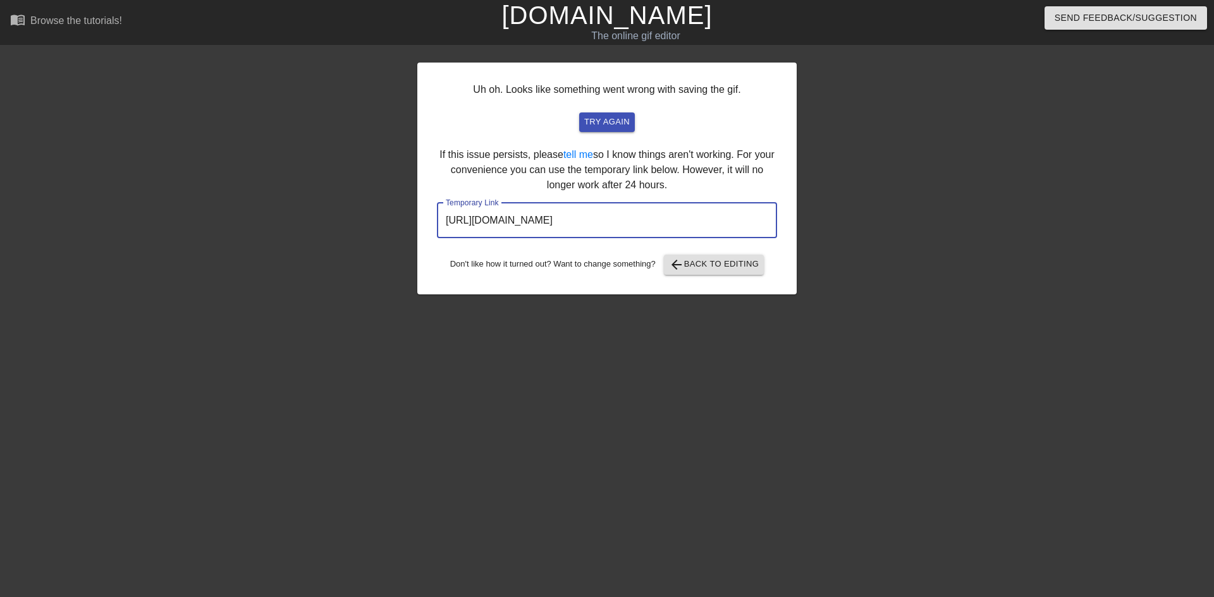
drag, startPoint x: 437, startPoint y: 221, endPoint x: 764, endPoint y: 217, distance: 326.2
click at [764, 217] on input "https://www.gifntext.com/temp_generations/5IDNKVgu.gif" at bounding box center [607, 220] width 340 height 35
click at [311, 170] on div at bounding box center [307, 239] width 190 height 379
click at [611, 126] on span "try again" at bounding box center [607, 122] width 46 height 15
click at [572, 156] on link "tell me" at bounding box center [578, 154] width 30 height 11
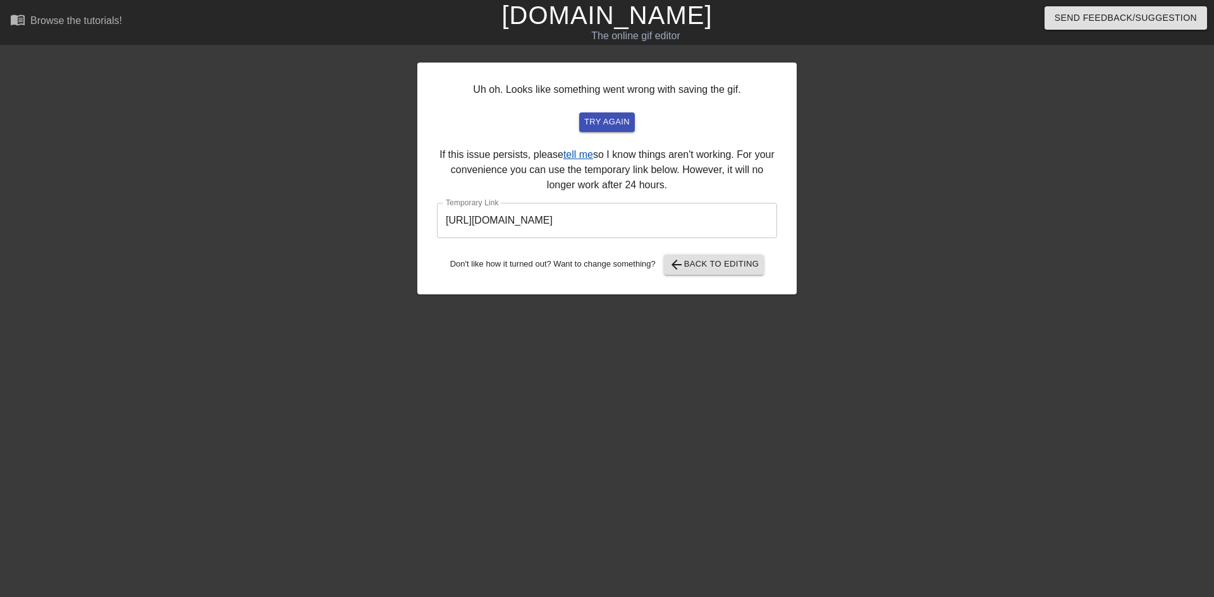
click at [567, 154] on link "tell me" at bounding box center [578, 154] width 30 height 11
click at [623, 126] on span "try again" at bounding box center [607, 122] width 46 height 15
click at [575, 155] on link "tell me" at bounding box center [578, 154] width 30 height 11
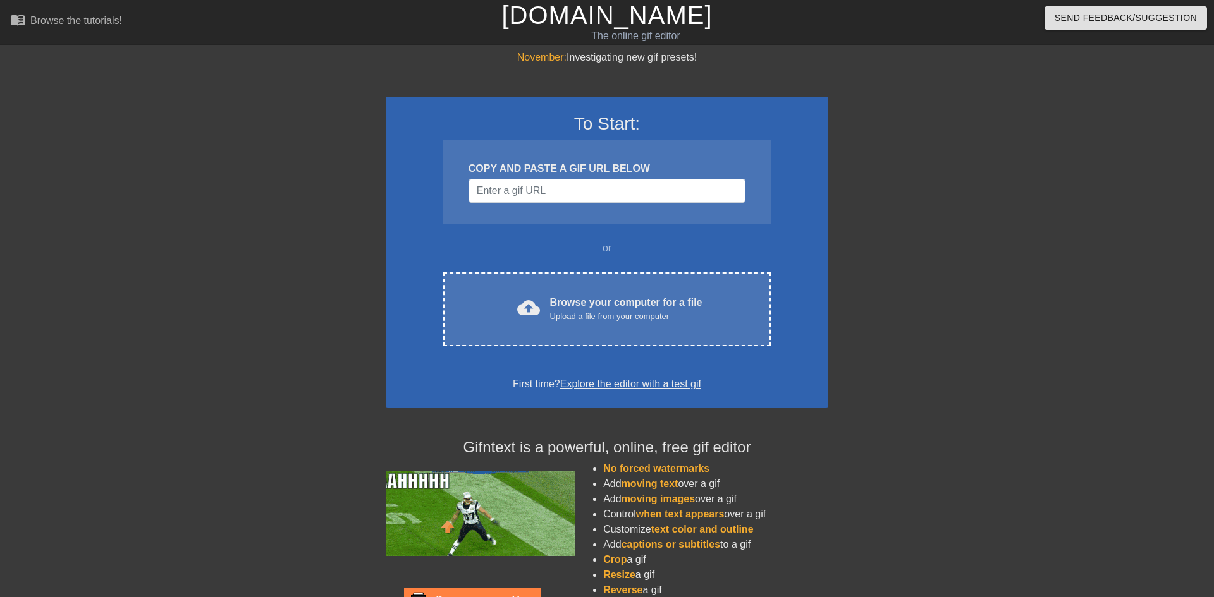
click at [568, 61] on div "November: Investigating new gif presets!" at bounding box center [607, 57] width 443 height 15
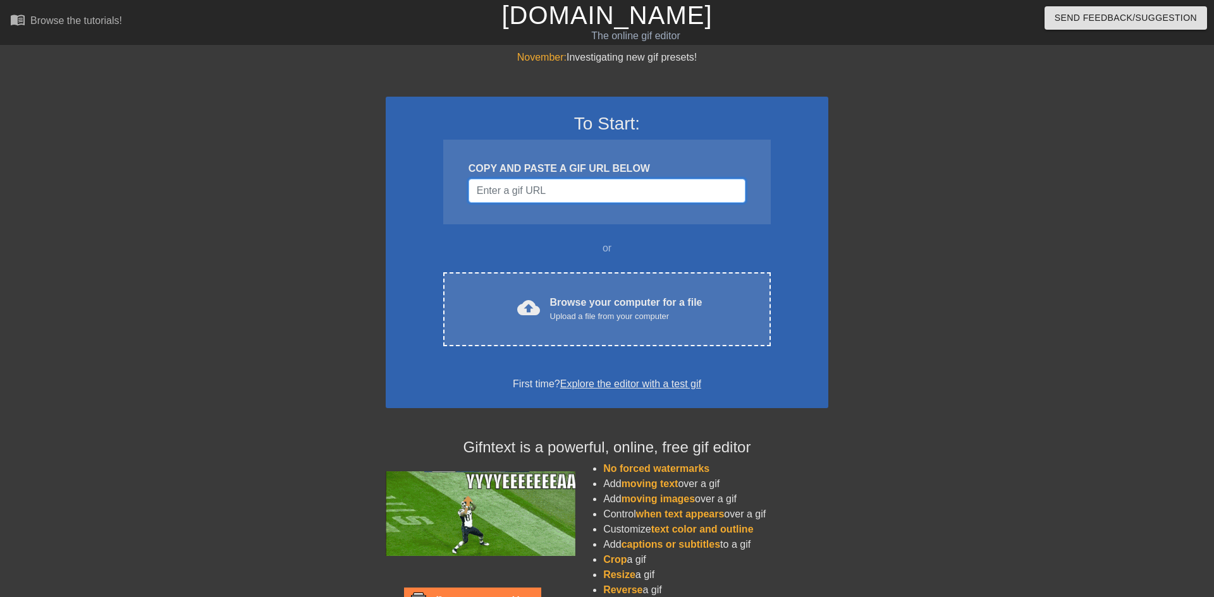
click at [599, 181] on input "Username" at bounding box center [606, 191] width 277 height 24
